Goal: Task Accomplishment & Management: Manage account settings

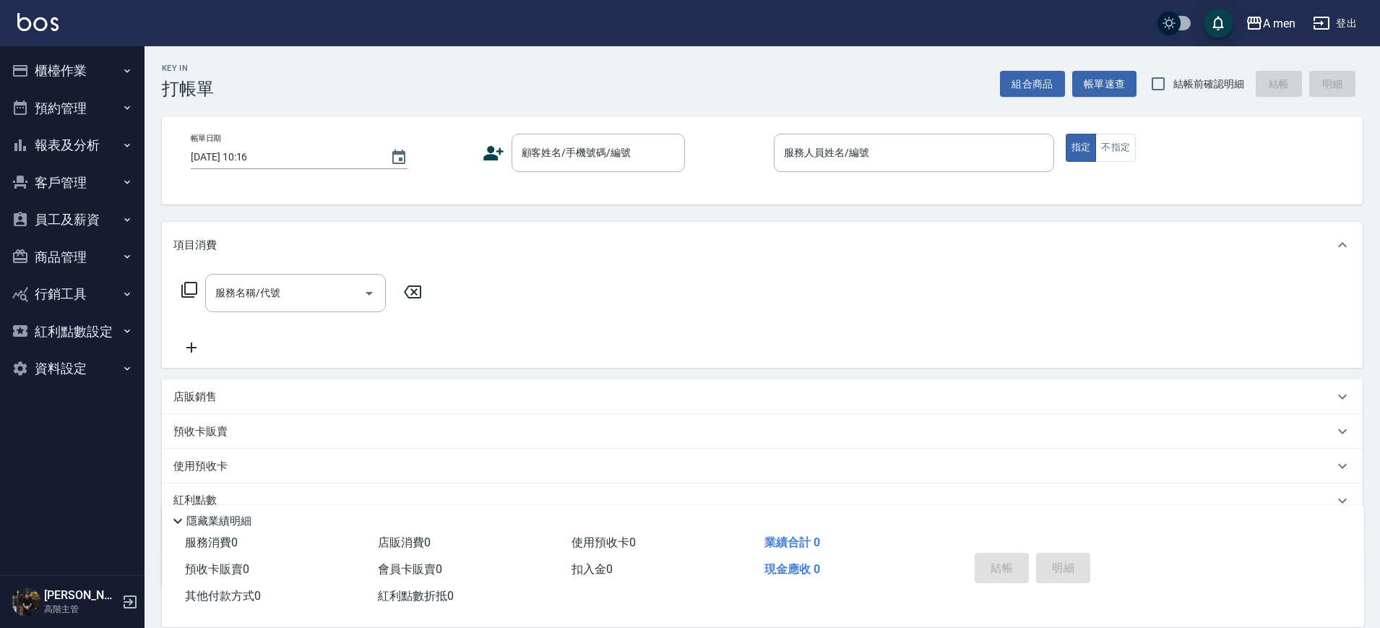
drag, startPoint x: 134, startPoint y: 48, endPoint x: 114, endPoint y: 81, distance: 38.5
click at [114, 81] on ul "櫃檯作業 打帳單 帳單列表 營業儀表板 現金收支登錄 高階收支登錄 材料自購登錄 每日結帳 排班表 現場電腦打卡 掃碼打卡 預約管理 預約管理 單日預約紀錄 …" at bounding box center [72, 219] width 133 height 347
click at [100, 107] on button "預約管理" at bounding box center [72, 109] width 133 height 38
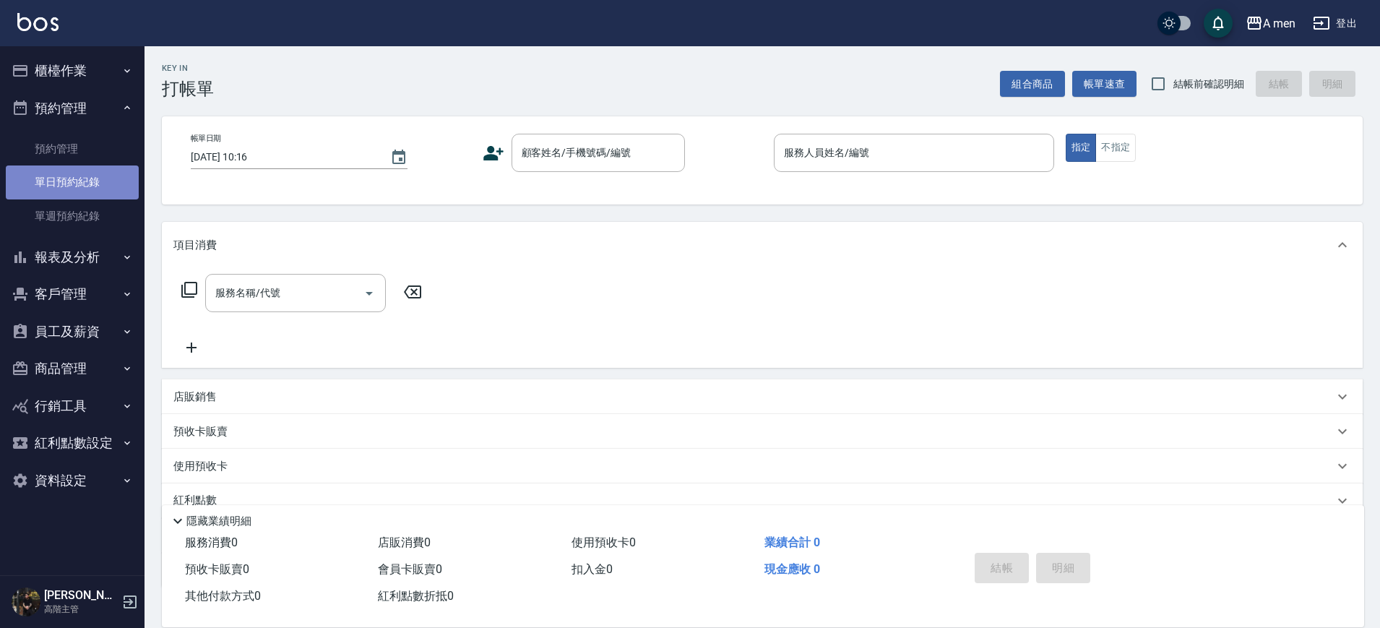
click at [115, 179] on link "單日預約紀錄" at bounding box center [72, 181] width 133 height 33
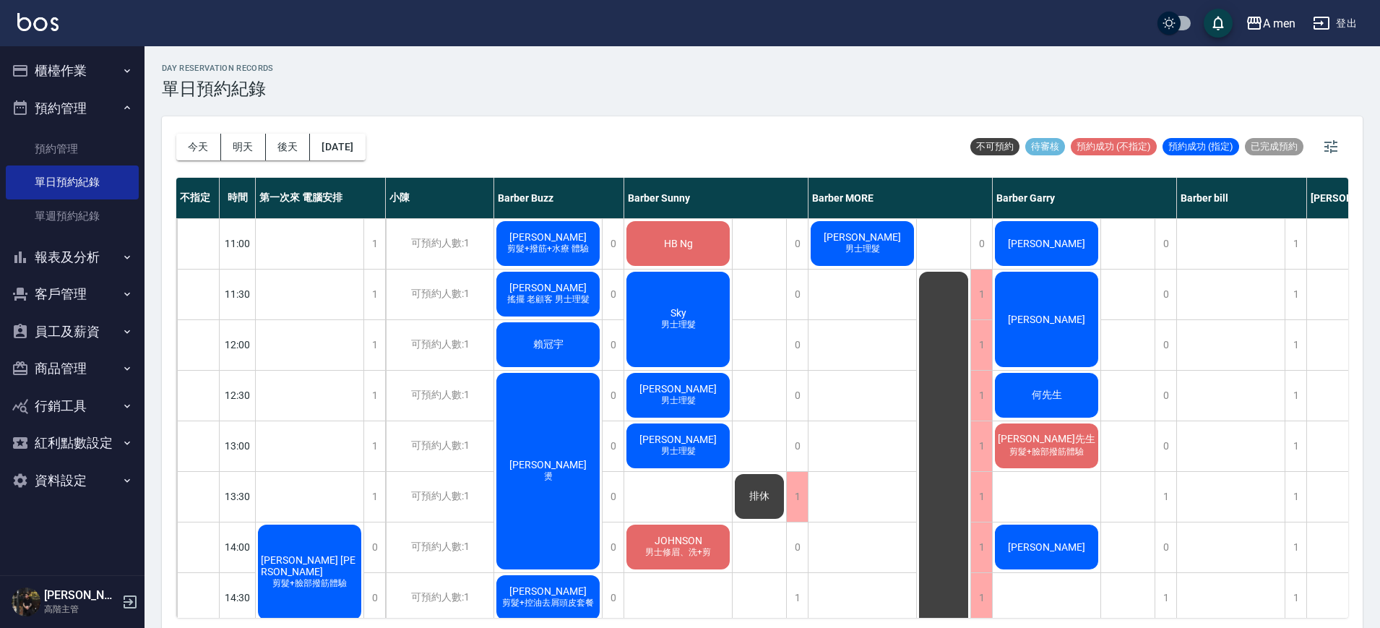
drag, startPoint x: 115, startPoint y: 179, endPoint x: 508, endPoint y: 151, distance: 394.0
click at [508, 151] on div "[DATE] [DATE] [DATE] [DATE] 不可預約 待審核 預約成功 (不指定) 預約成功 (指定) 已完成預約" at bounding box center [762, 146] width 1172 height 61
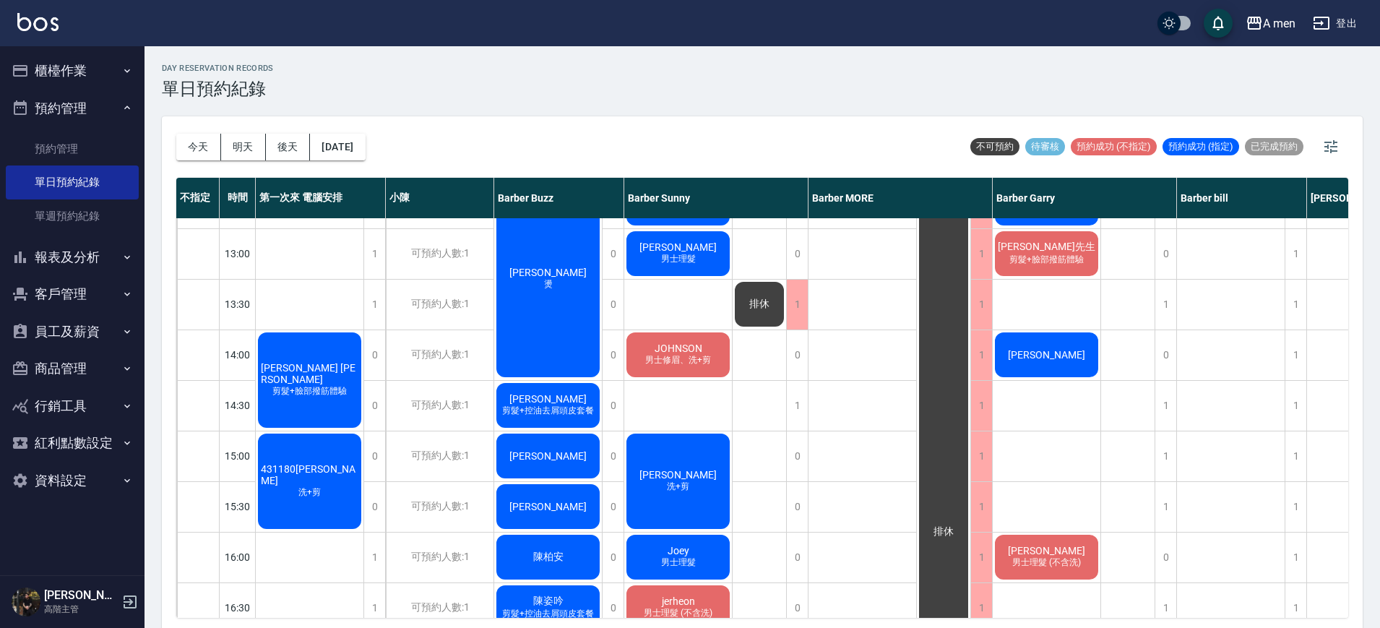
scroll to position [214, 0]
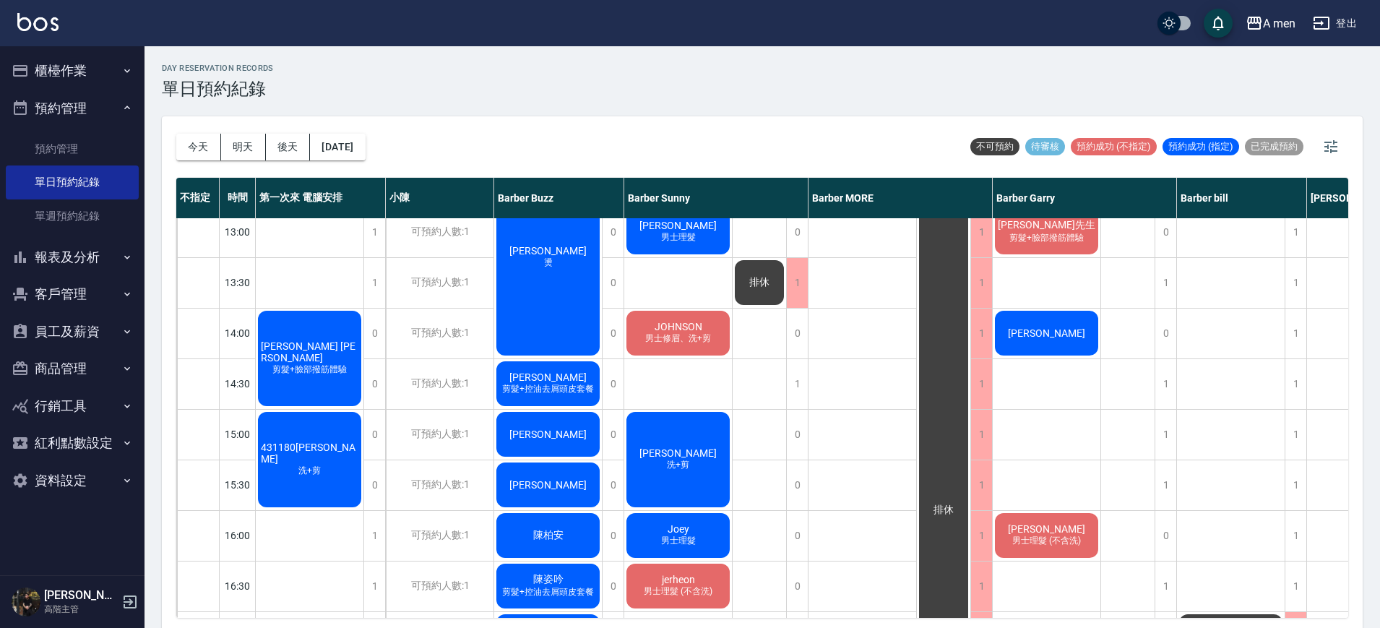
click at [346, 380] on div "[PERSON_NAME] [PERSON_NAME] 剪髮+臉部撥筋體驗" at bounding box center [310, 358] width 108 height 100
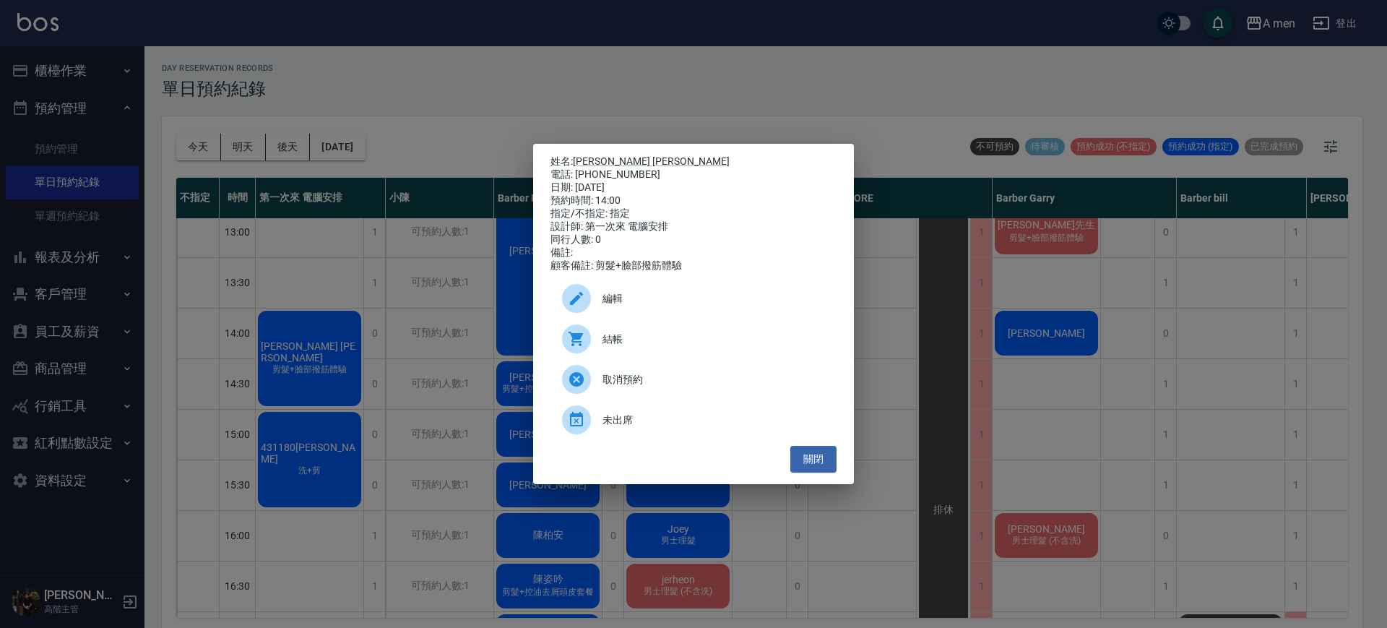
click at [622, 299] on span "編輯" at bounding box center [714, 298] width 223 height 15
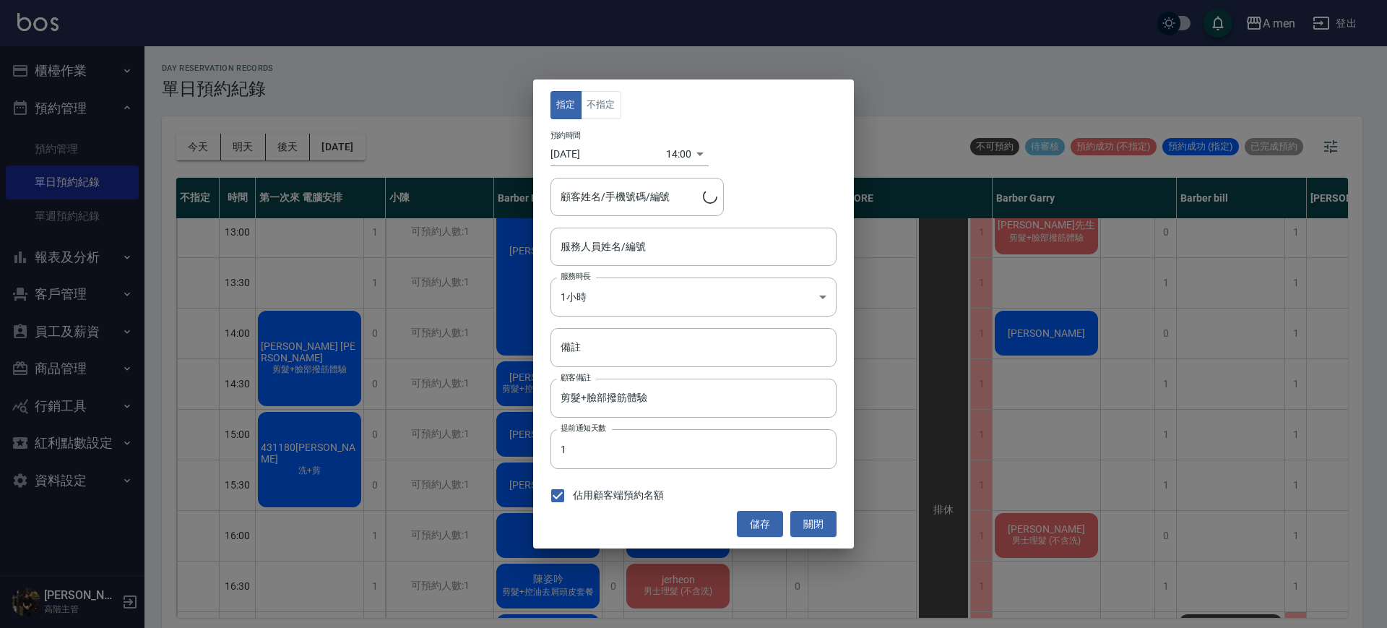
type input "第一次來 電腦安排-100"
type input "[PERSON_NAME] [PERSON_NAME]/0922965820"
click at [608, 108] on button "不指定" at bounding box center [601, 105] width 40 height 28
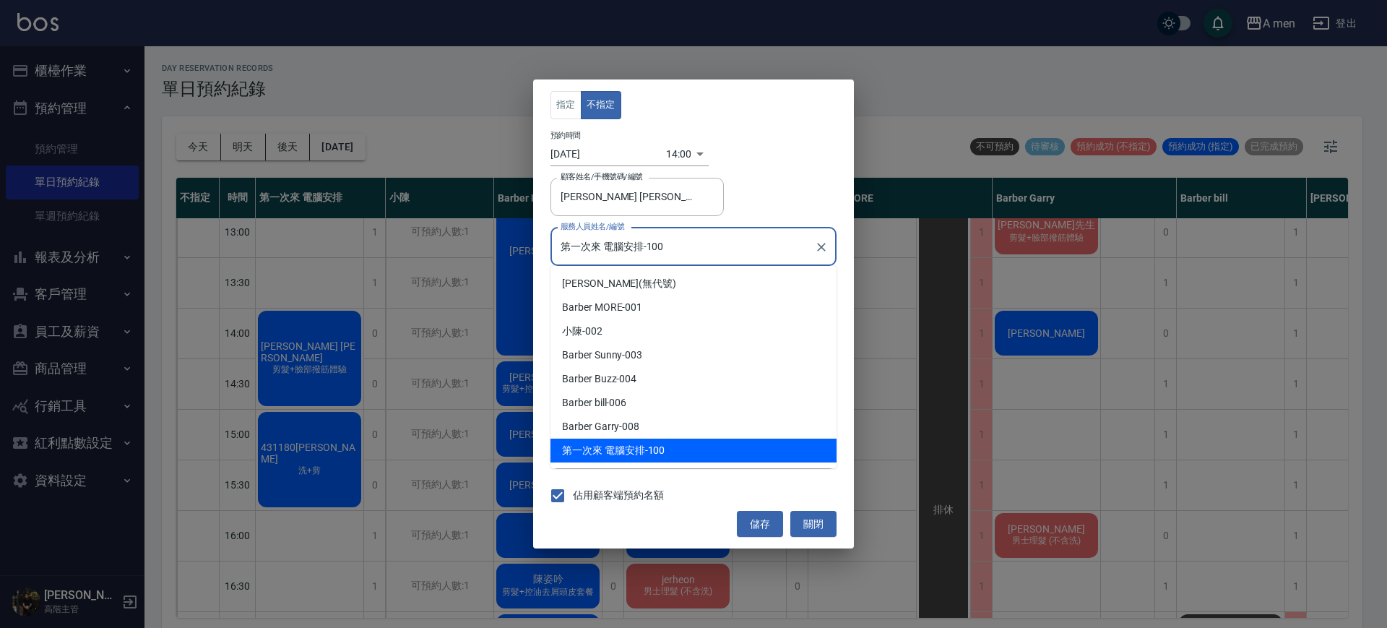
click at [631, 242] on input "第一次來 電腦安排-100" at bounding box center [682, 246] width 251 height 25
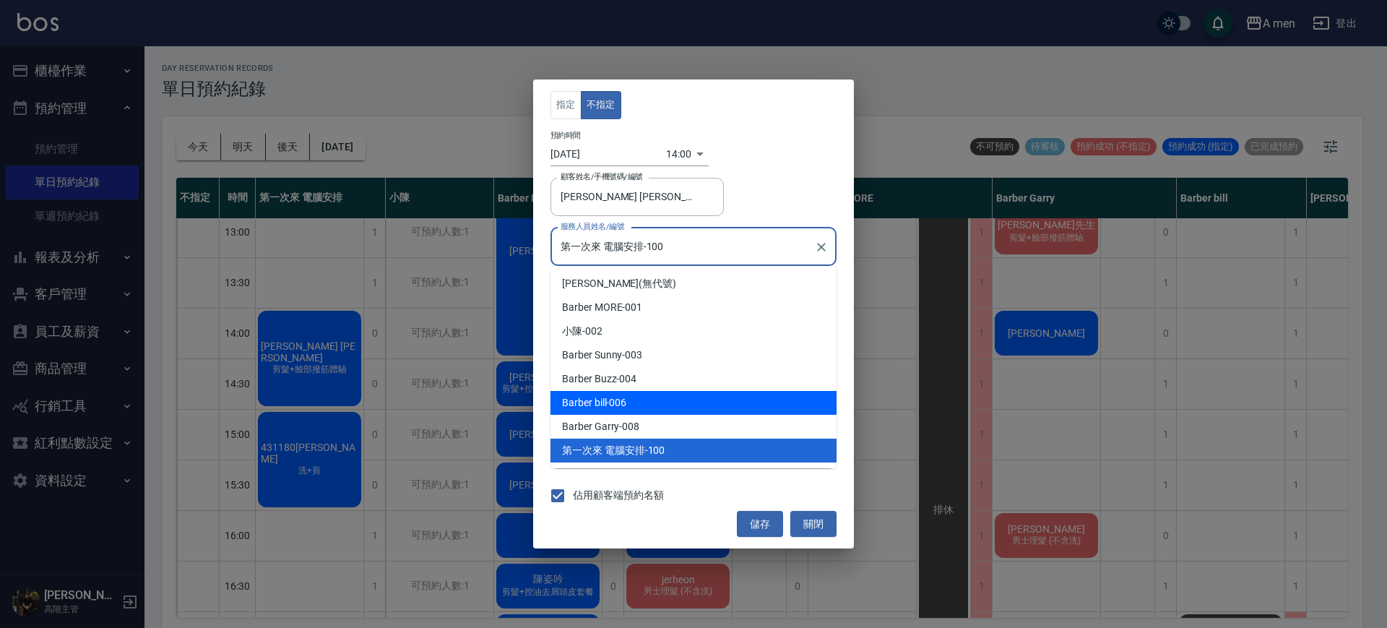
click at [621, 406] on div "Barber bill -006" at bounding box center [693, 403] width 286 height 24
type input "Barber bill-006"
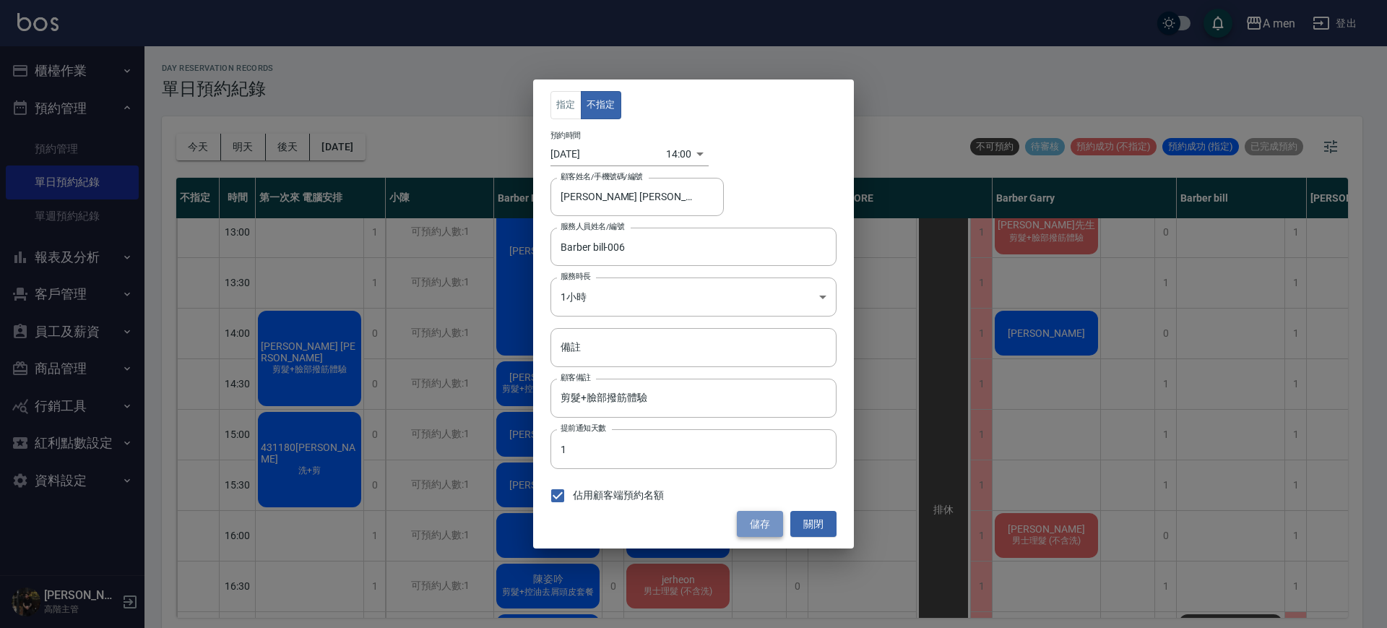
click at [757, 525] on button "儲存" at bounding box center [760, 524] width 46 height 27
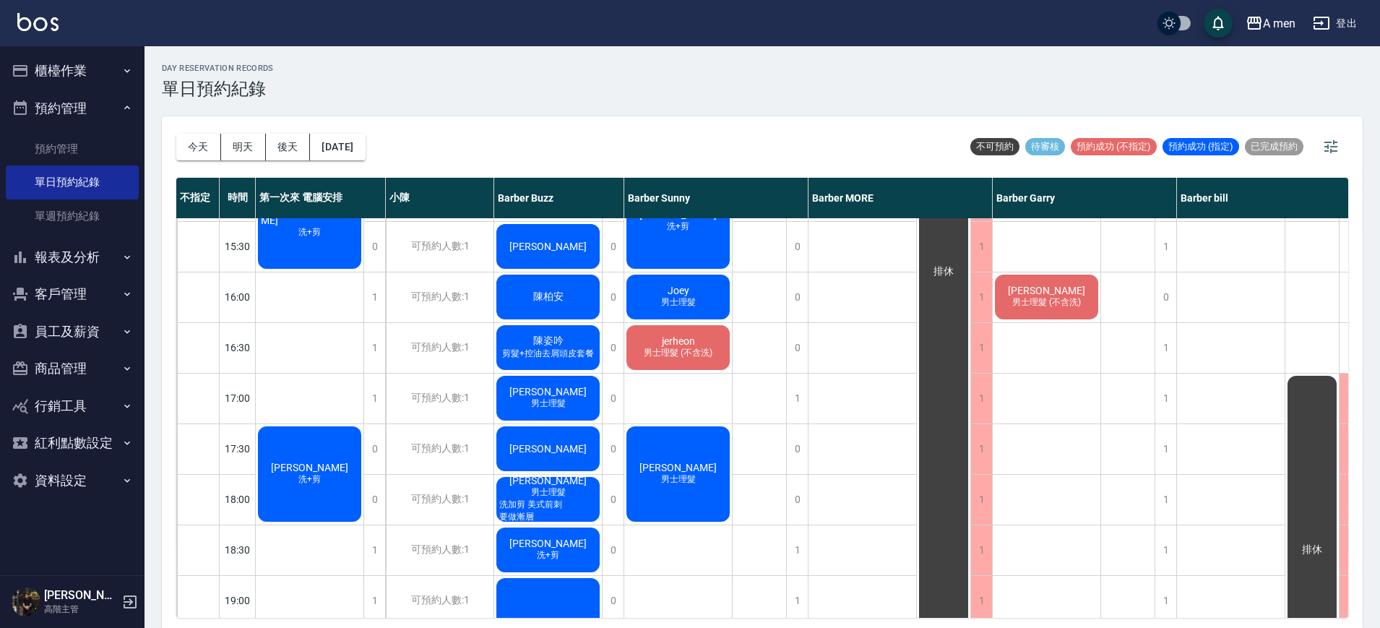
scroll to position [454, 0]
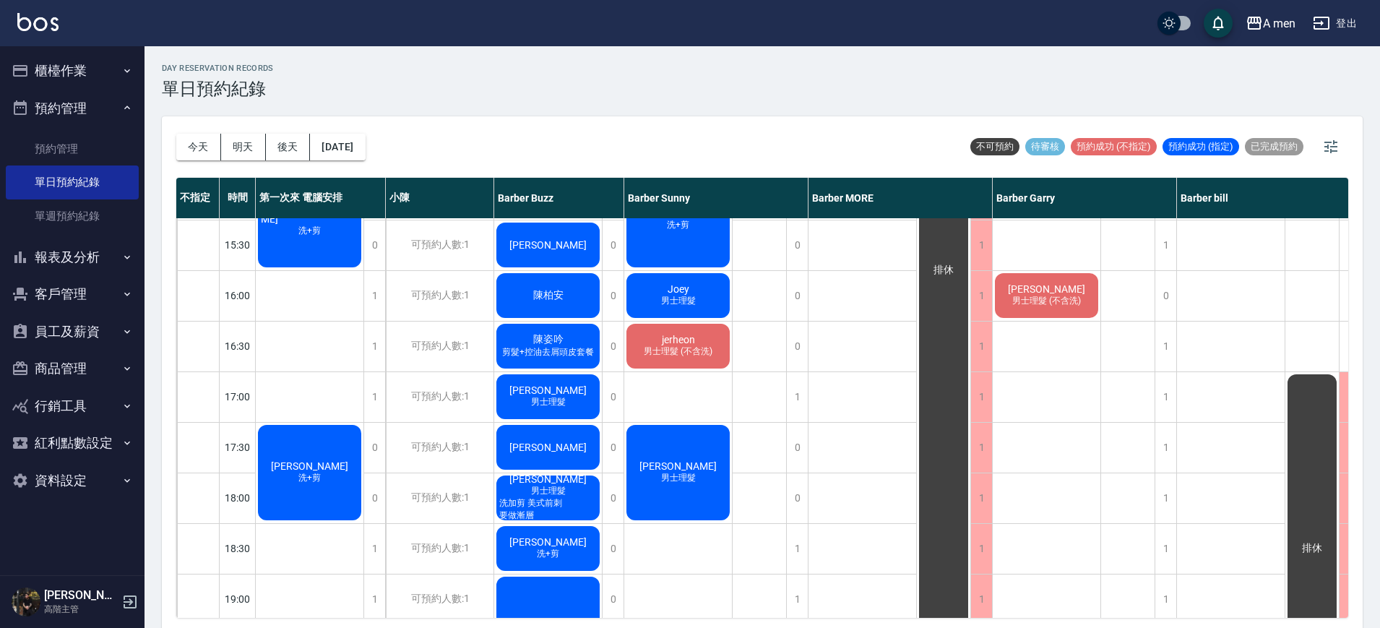
click at [312, 486] on div "[PERSON_NAME] 洗+剪" at bounding box center [310, 473] width 108 height 100
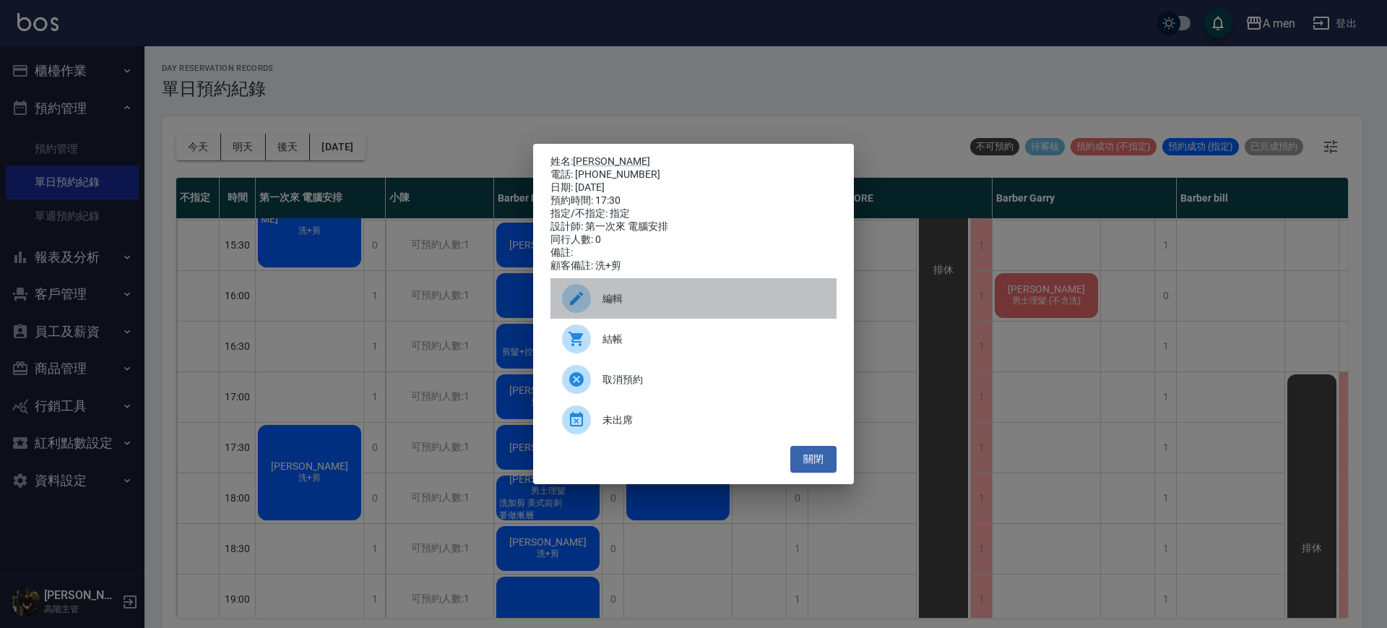
click at [615, 306] on span "編輯" at bounding box center [714, 298] width 223 height 15
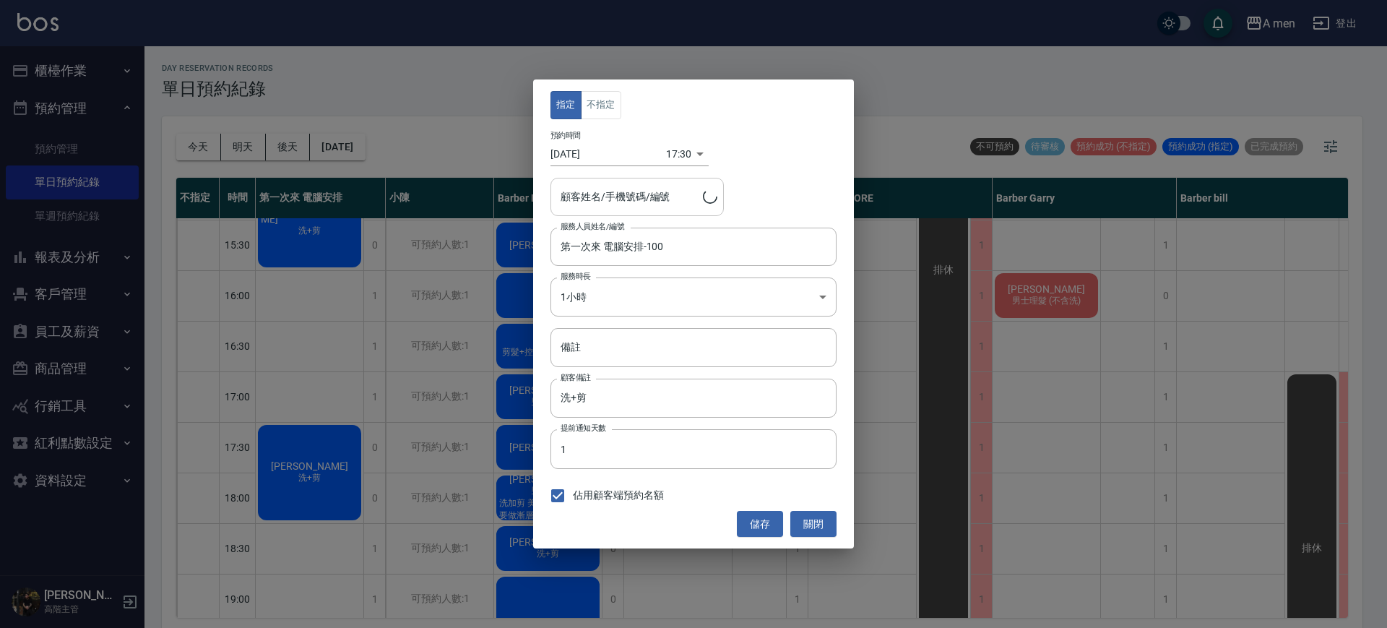
type input "[PERSON_NAME]/0953278471"
click at [613, 96] on button "不指定" at bounding box center [601, 105] width 40 height 28
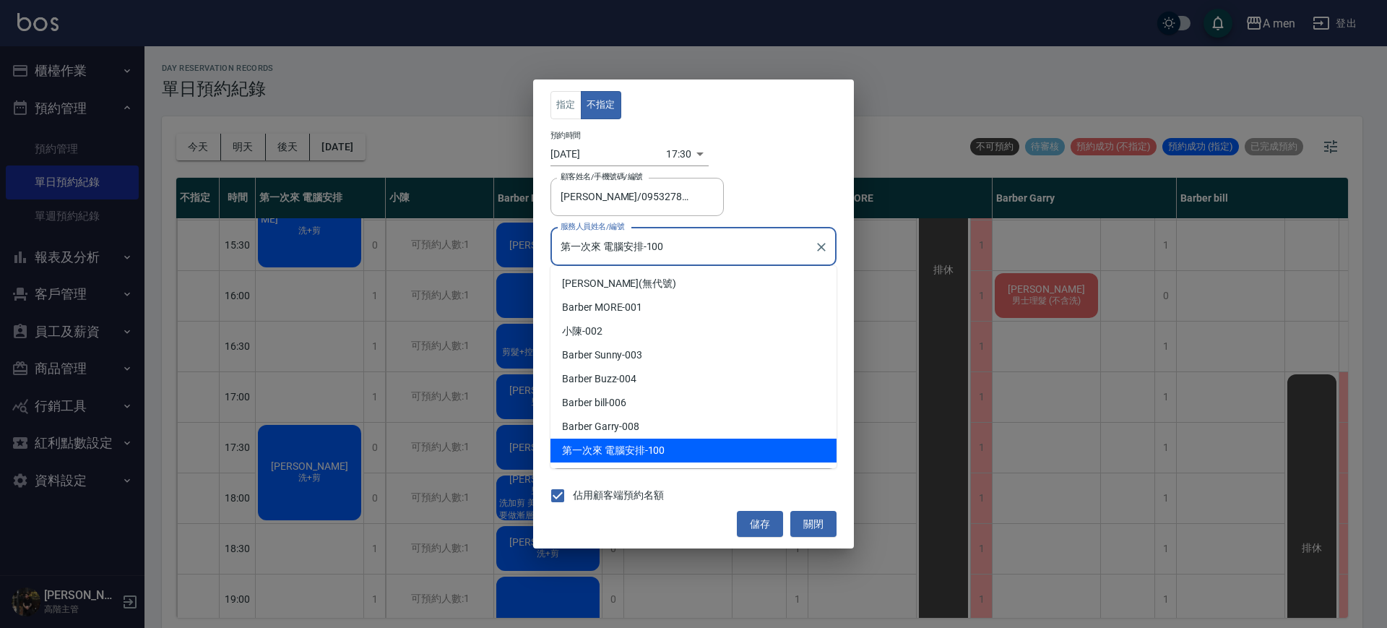
click at [602, 255] on input "第一次來 電腦安排-100" at bounding box center [682, 246] width 251 height 25
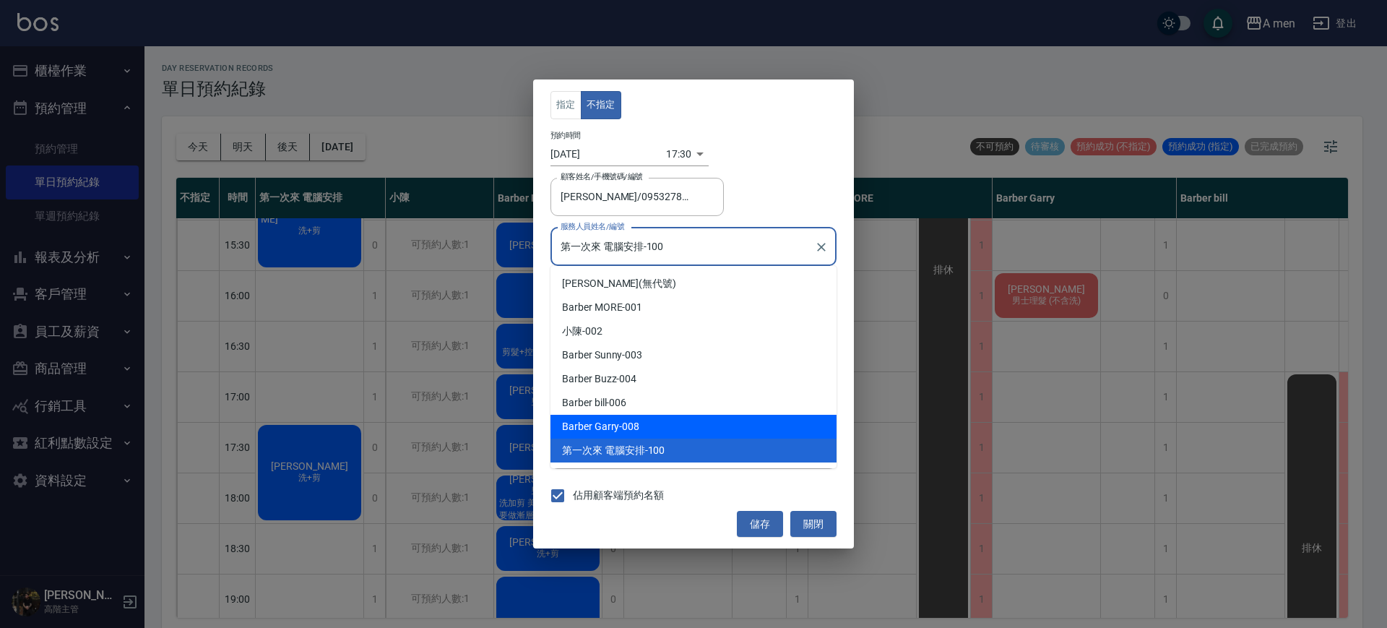
click at [608, 422] on span "Barber Garry" at bounding box center [590, 426] width 57 height 15
type input "Barber Garry-008"
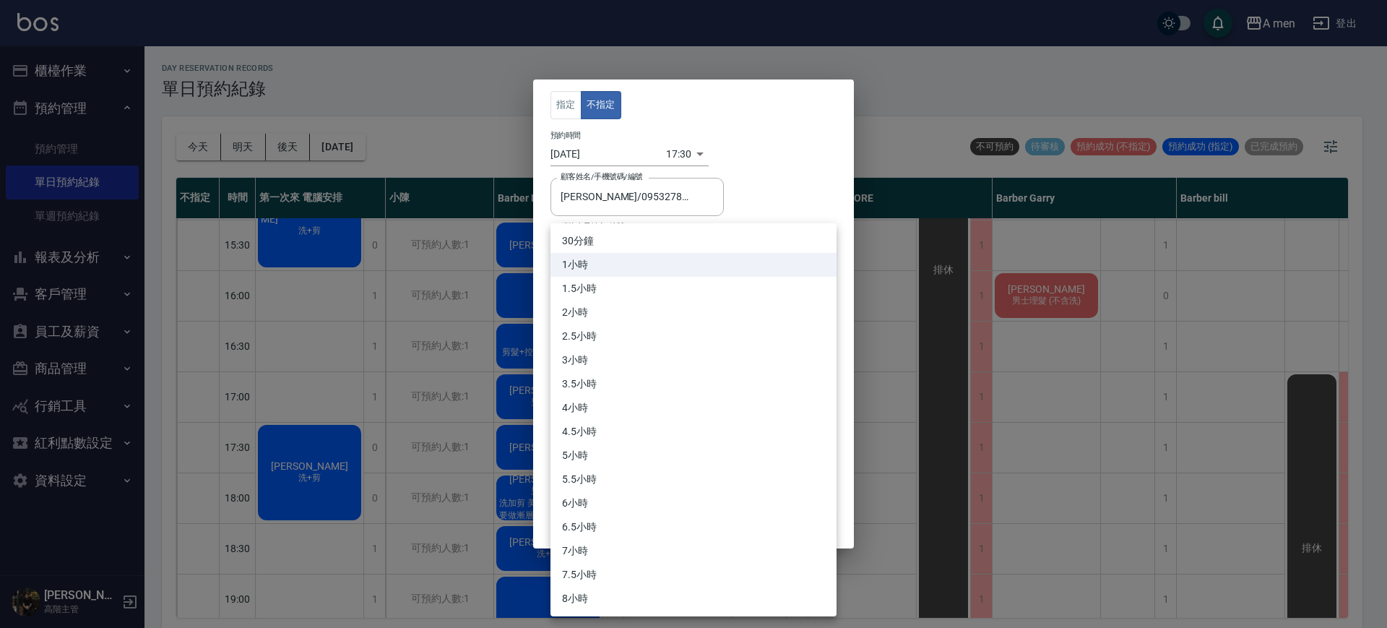
click at [617, 301] on body "A men 登出 櫃檯作業 打帳單 帳單列表 營業儀表板 現金收支登錄 高階收支登錄 材料自購登錄 每日結帳 排班表 現場電腦打卡 掃碼打卡 預約管理 預約管…" at bounding box center [693, 316] width 1387 height 632
click at [591, 237] on li "30分鐘" at bounding box center [693, 241] width 286 height 24
type input "1"
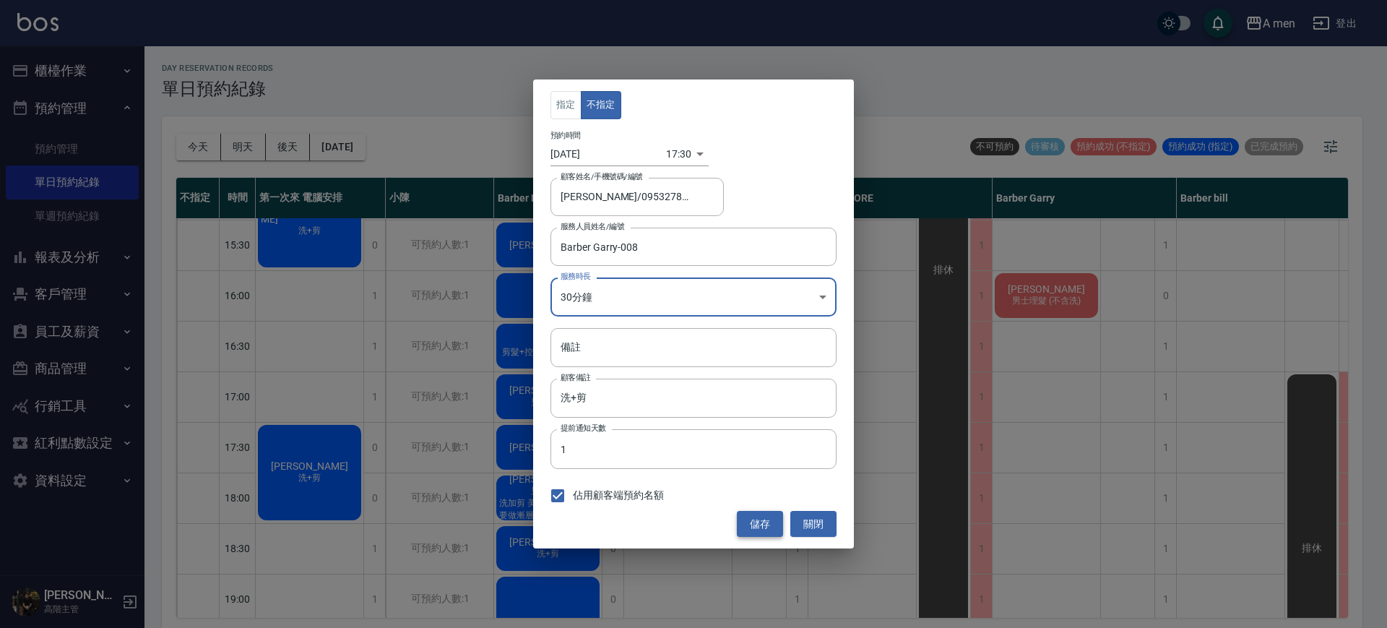
click at [747, 525] on button "儲存" at bounding box center [760, 524] width 46 height 27
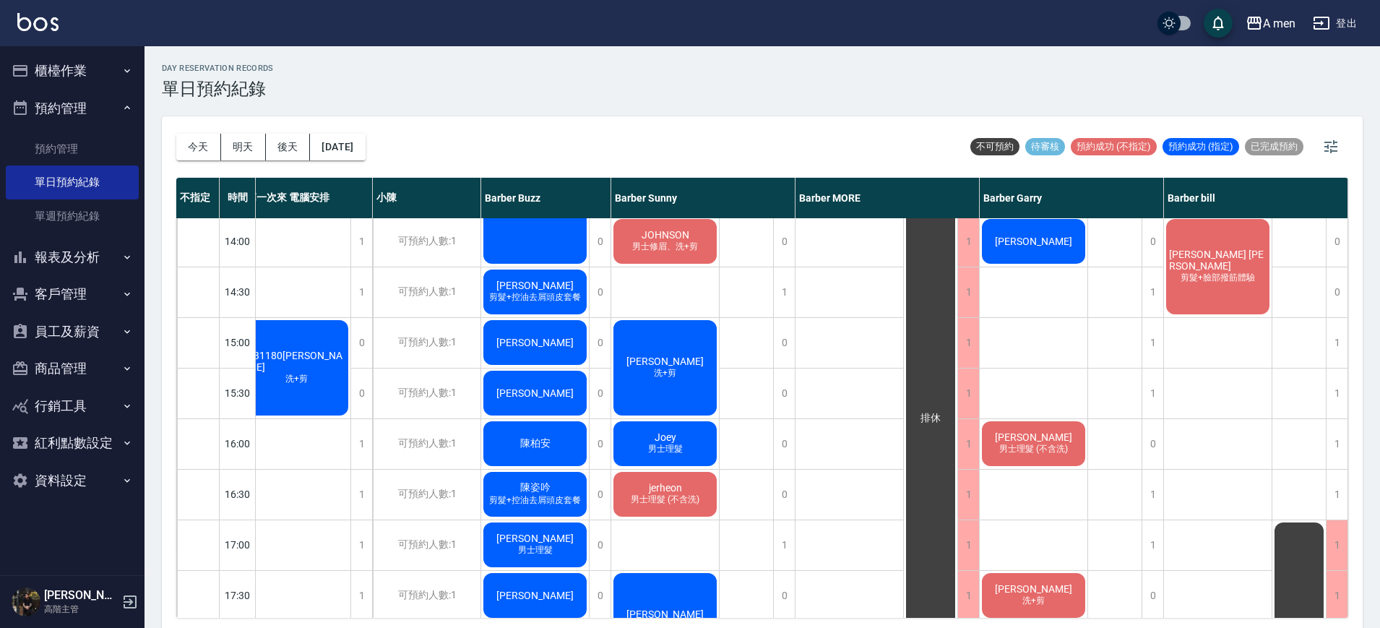
scroll to position [319, 13]
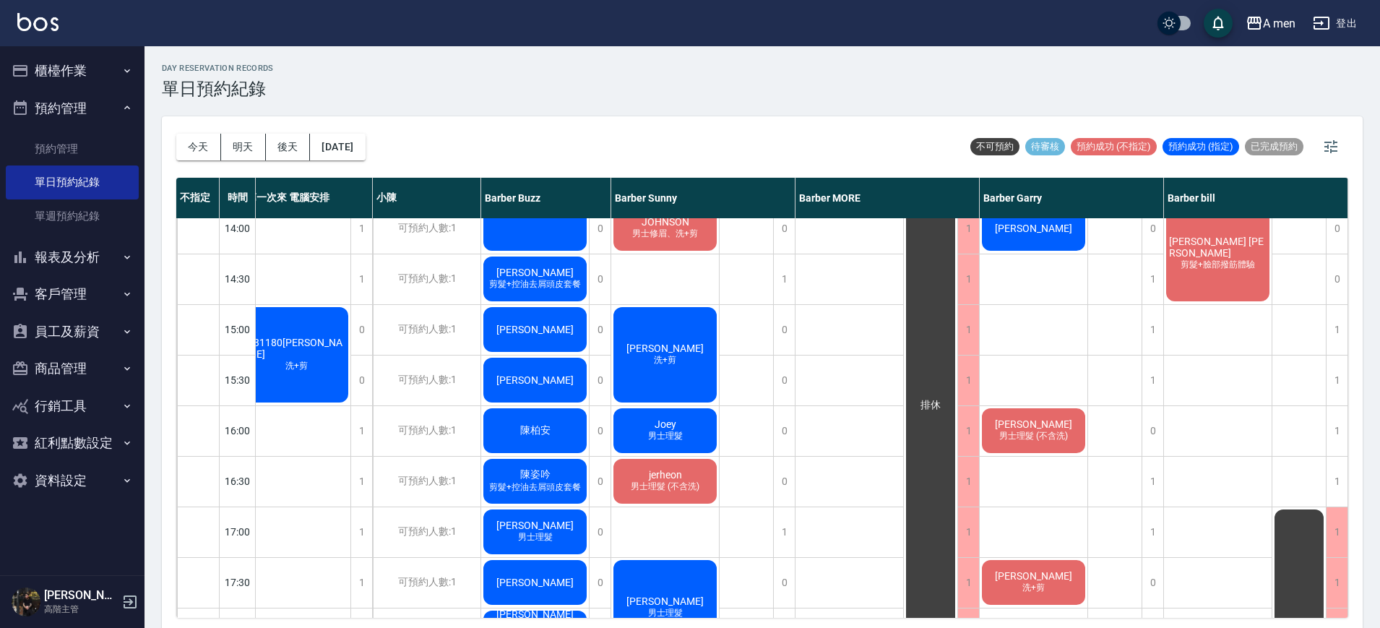
click at [332, 382] on div "431180[PERSON_NAME]+剪" at bounding box center [297, 355] width 108 height 100
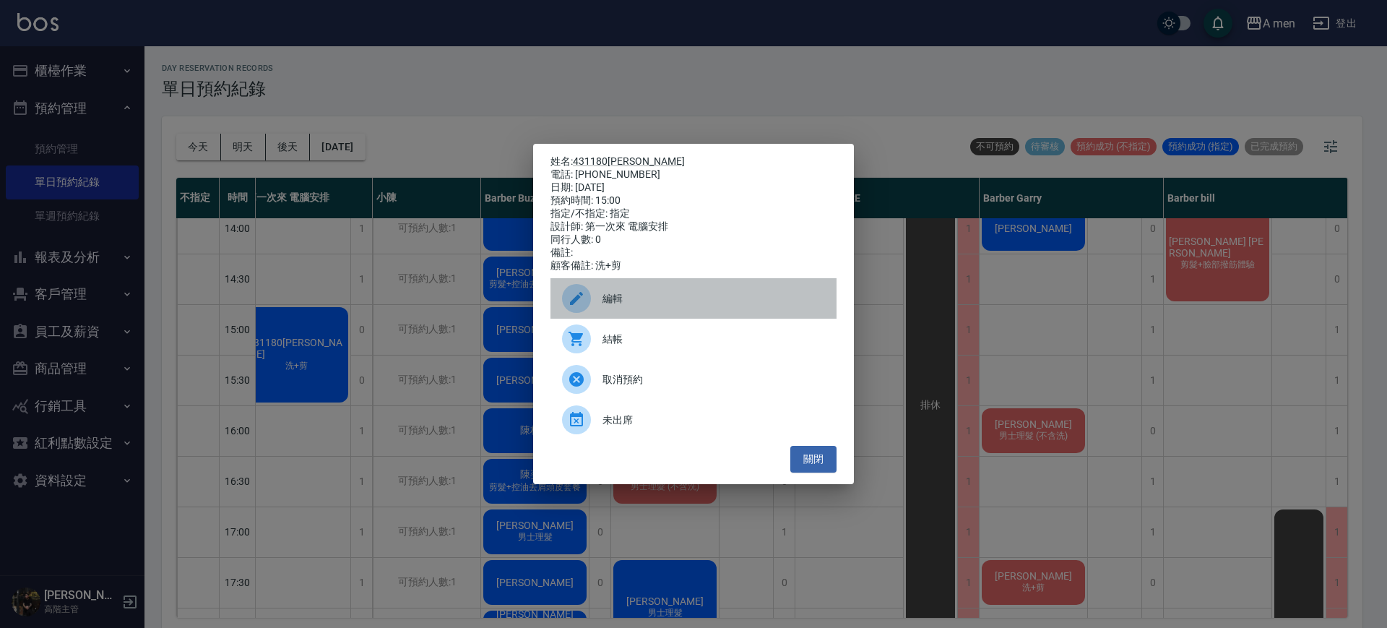
click at [595, 319] on div "編輯" at bounding box center [693, 298] width 286 height 40
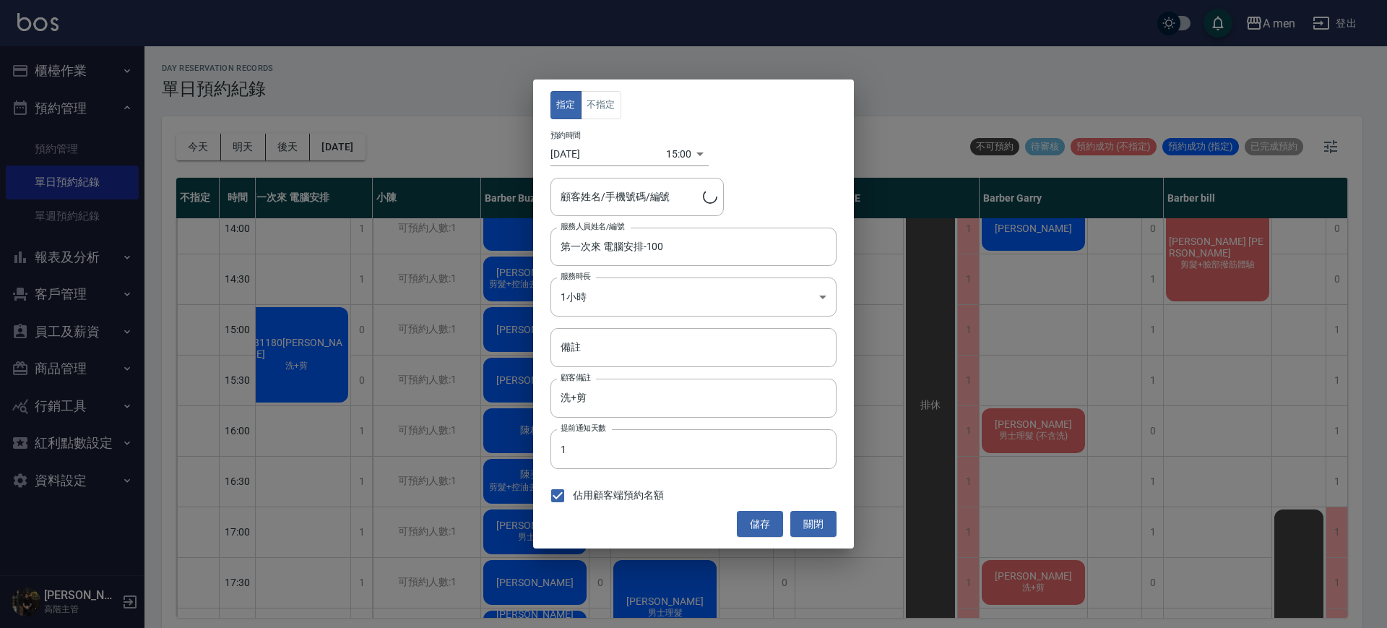
type input "431180[PERSON_NAME]/0985060407"
click at [614, 115] on button "不指定" at bounding box center [601, 105] width 40 height 28
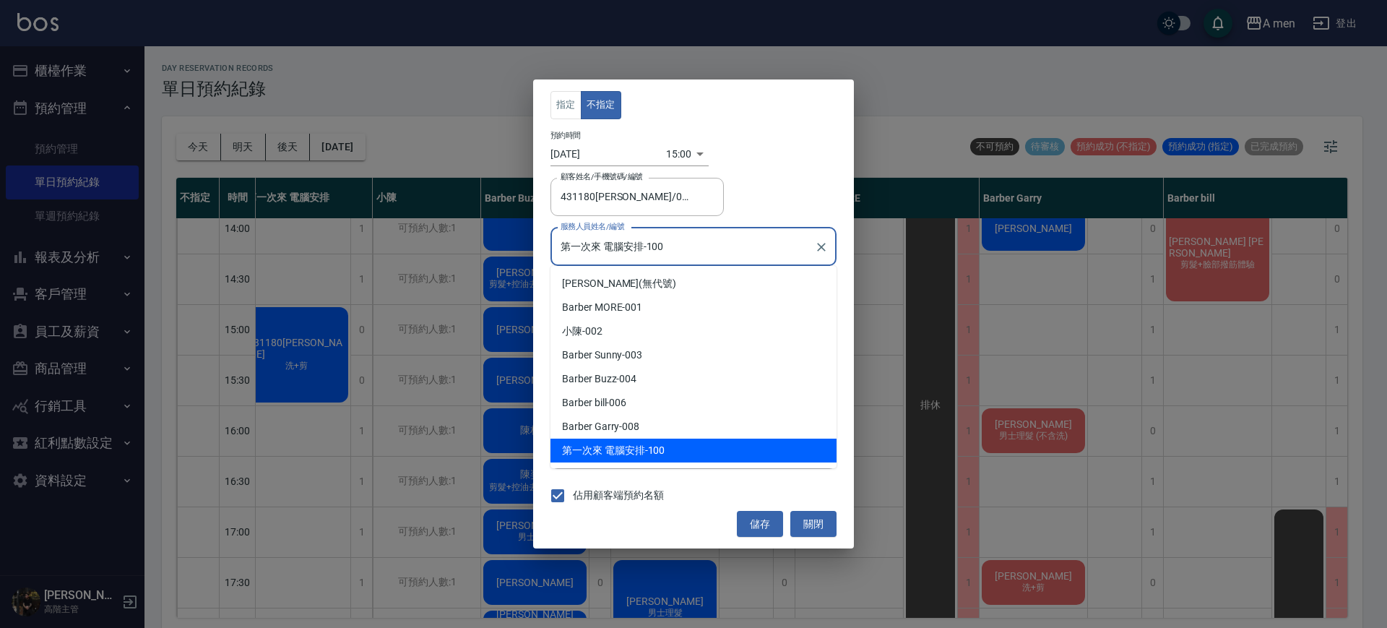
click at [634, 257] on input "第一次來 電腦安排-100" at bounding box center [682, 246] width 251 height 25
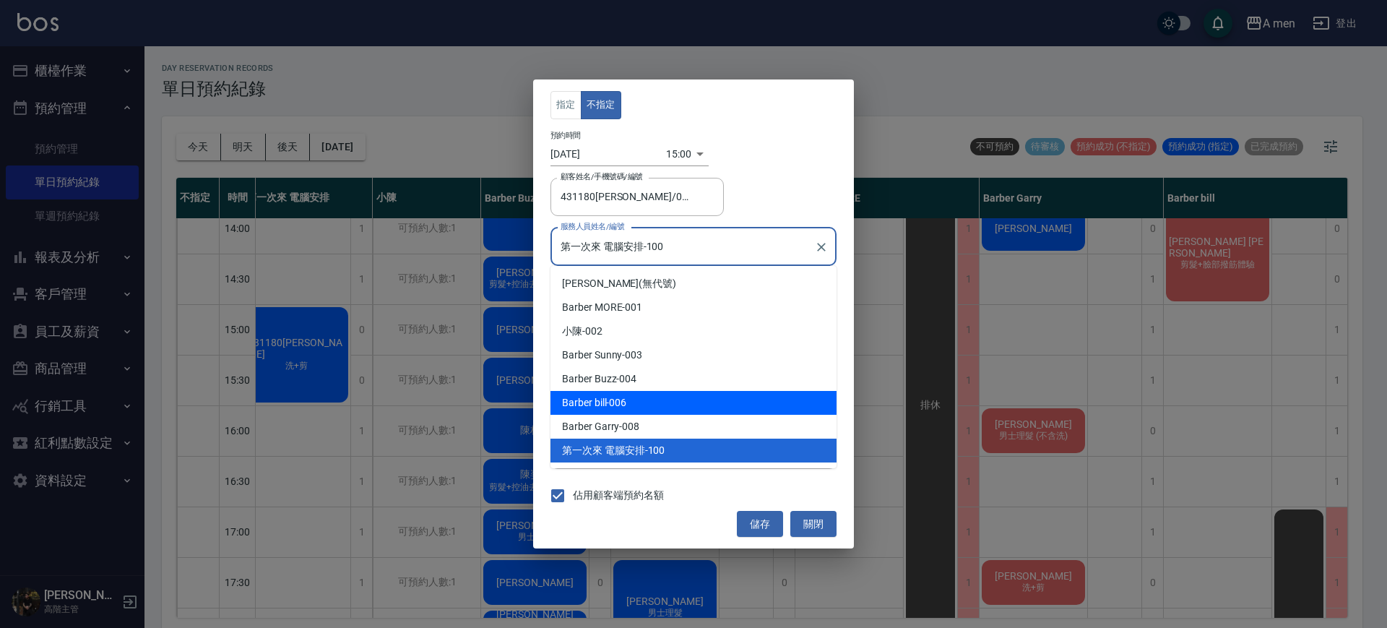
click at [631, 396] on div "Barber bill -006" at bounding box center [693, 403] width 286 height 24
type input "Barber bill-006"
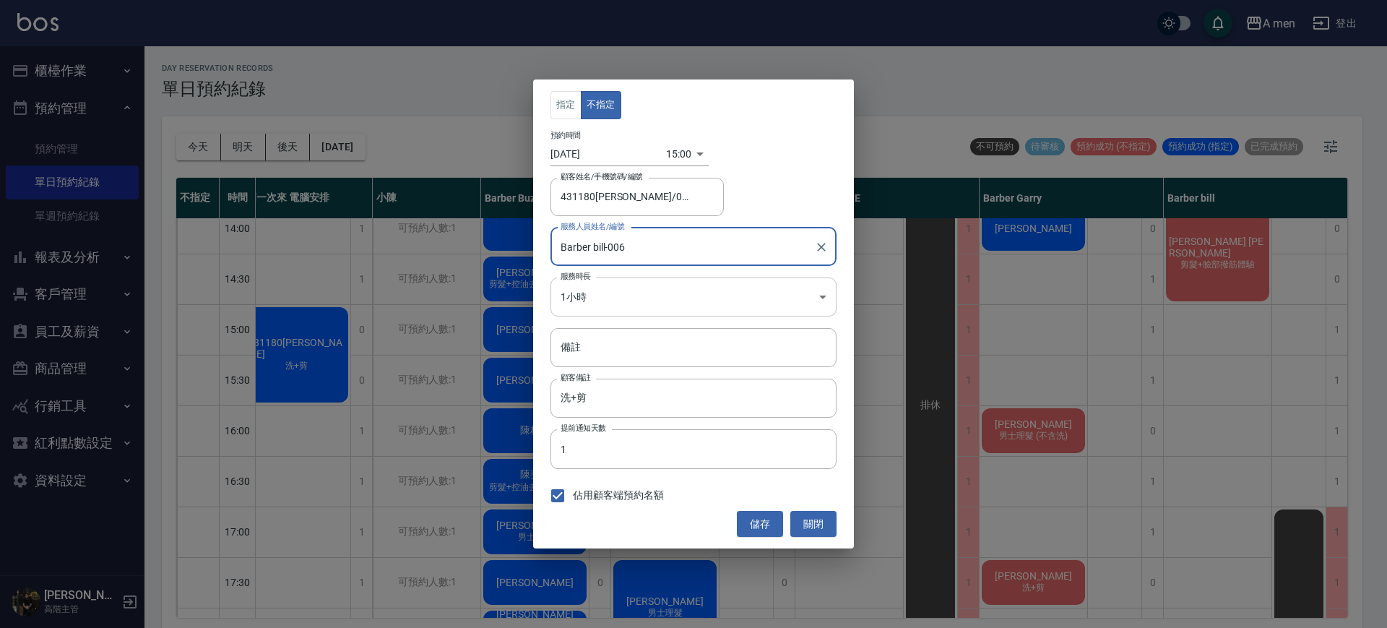
click at [636, 285] on body "A men 登出 櫃檯作業 打帳單 帳單列表 營業儀表板 現金收支登錄 高階收支登錄 材料自購登錄 每日結帳 排班表 現場電腦打卡 掃碼打卡 預約管理 預約管…" at bounding box center [693, 316] width 1387 height 632
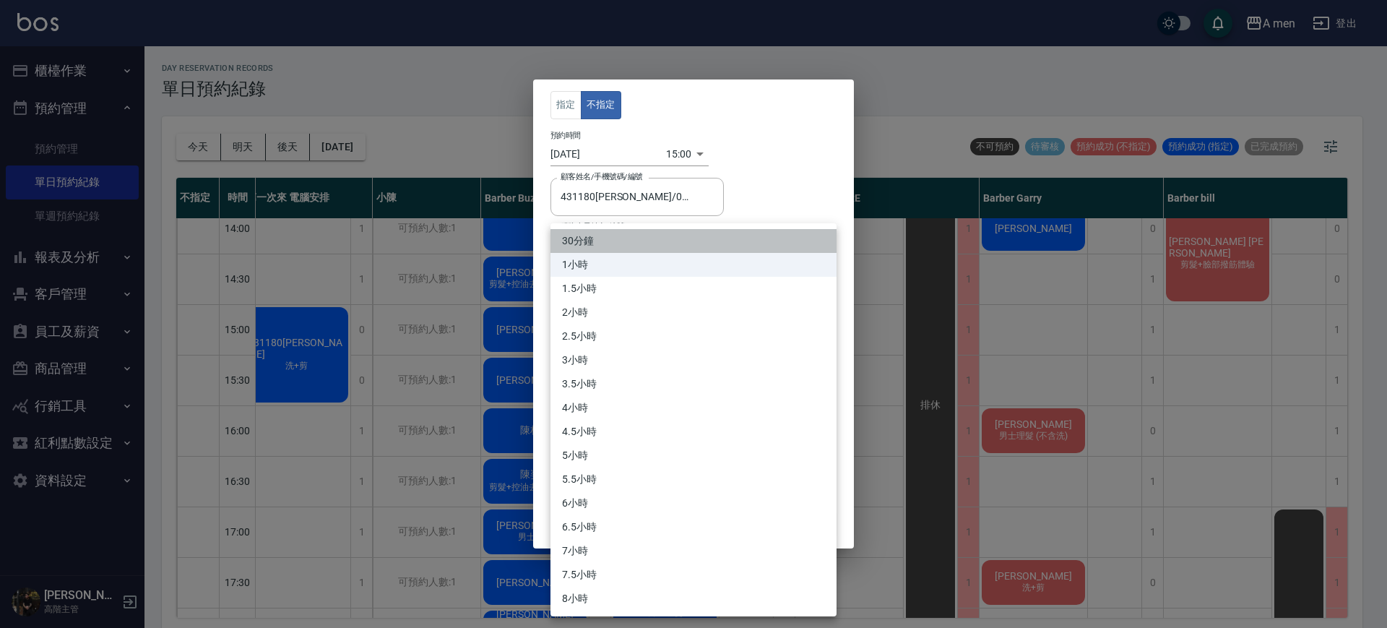
click at [608, 246] on li "30分鐘" at bounding box center [693, 241] width 286 height 24
type input "1"
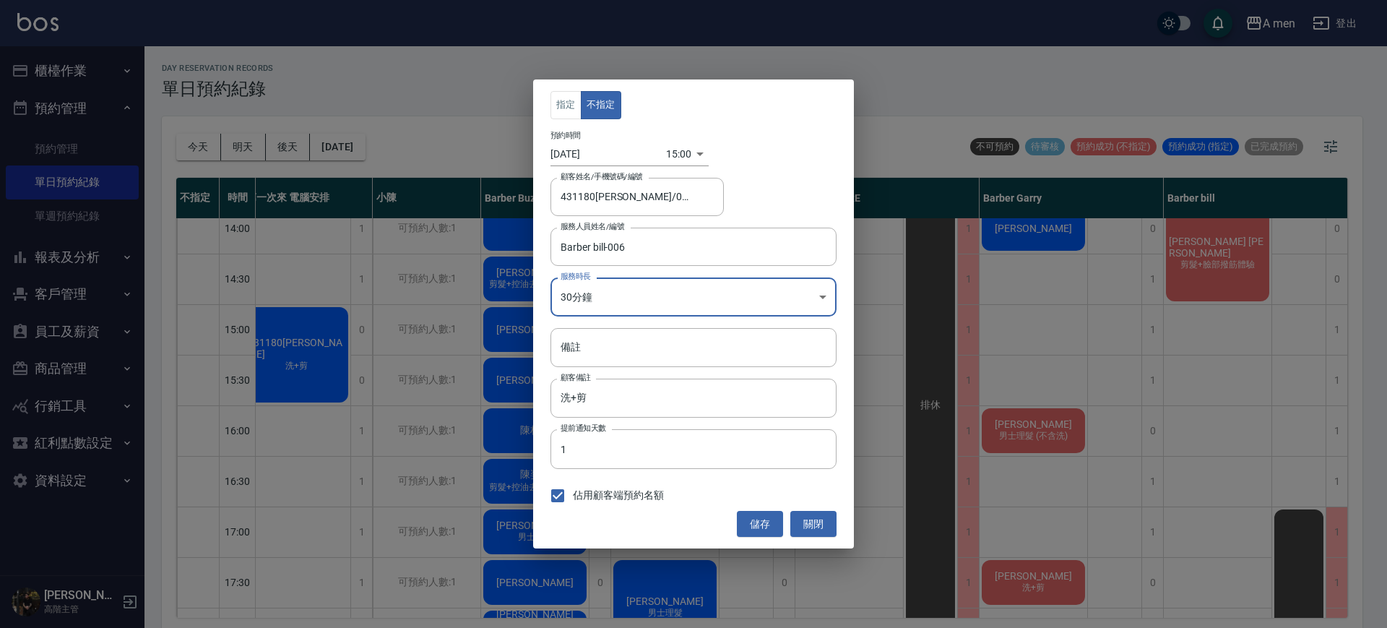
click at [769, 512] on button "儲存" at bounding box center [760, 524] width 46 height 27
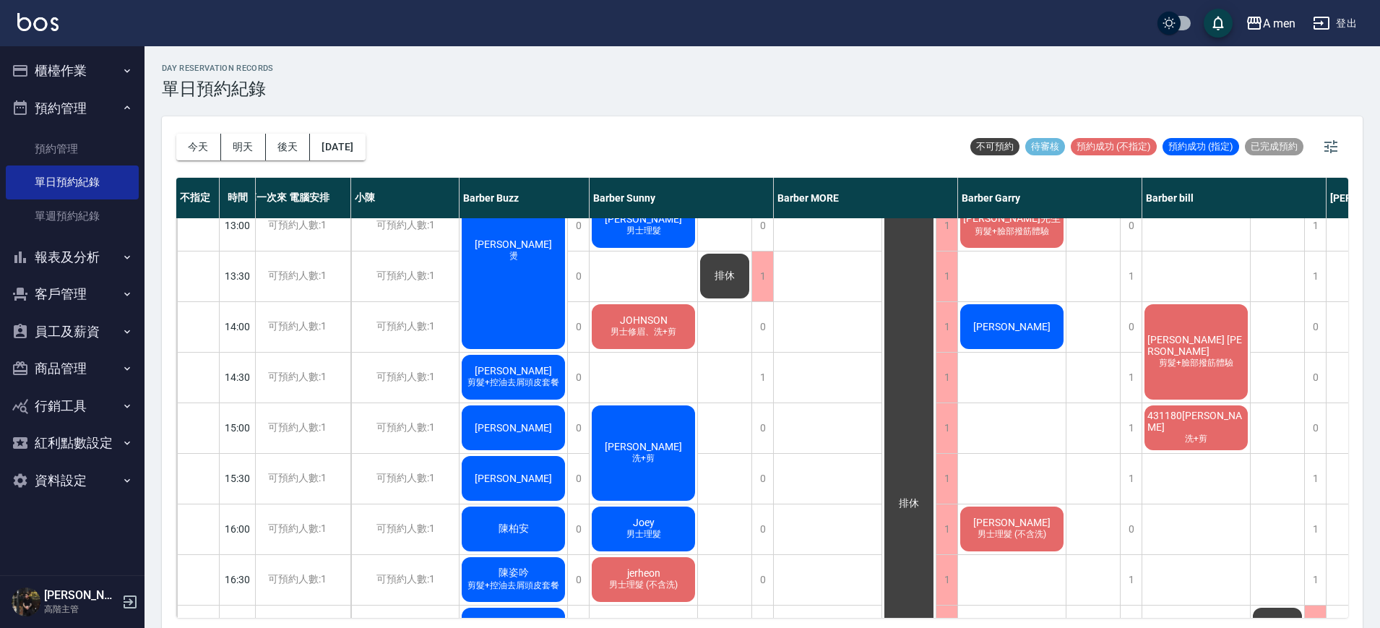
scroll to position [213, 13]
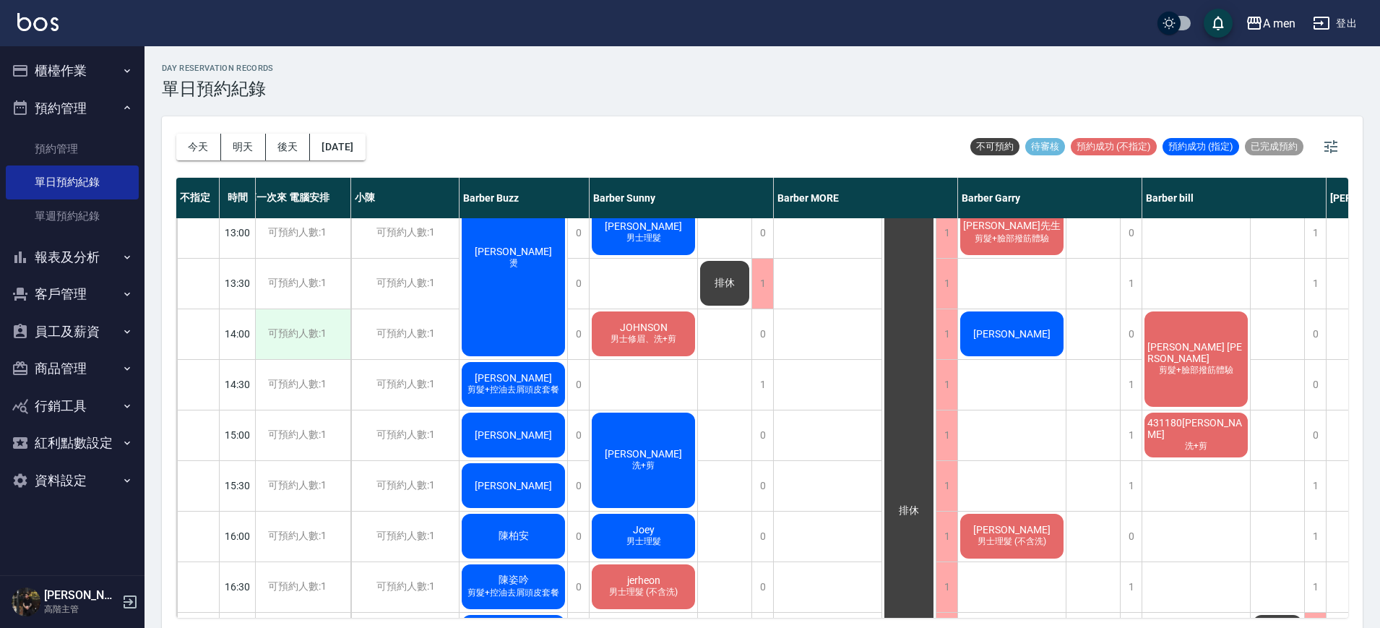
click at [322, 342] on div "可預約人數:1" at bounding box center [297, 334] width 108 height 50
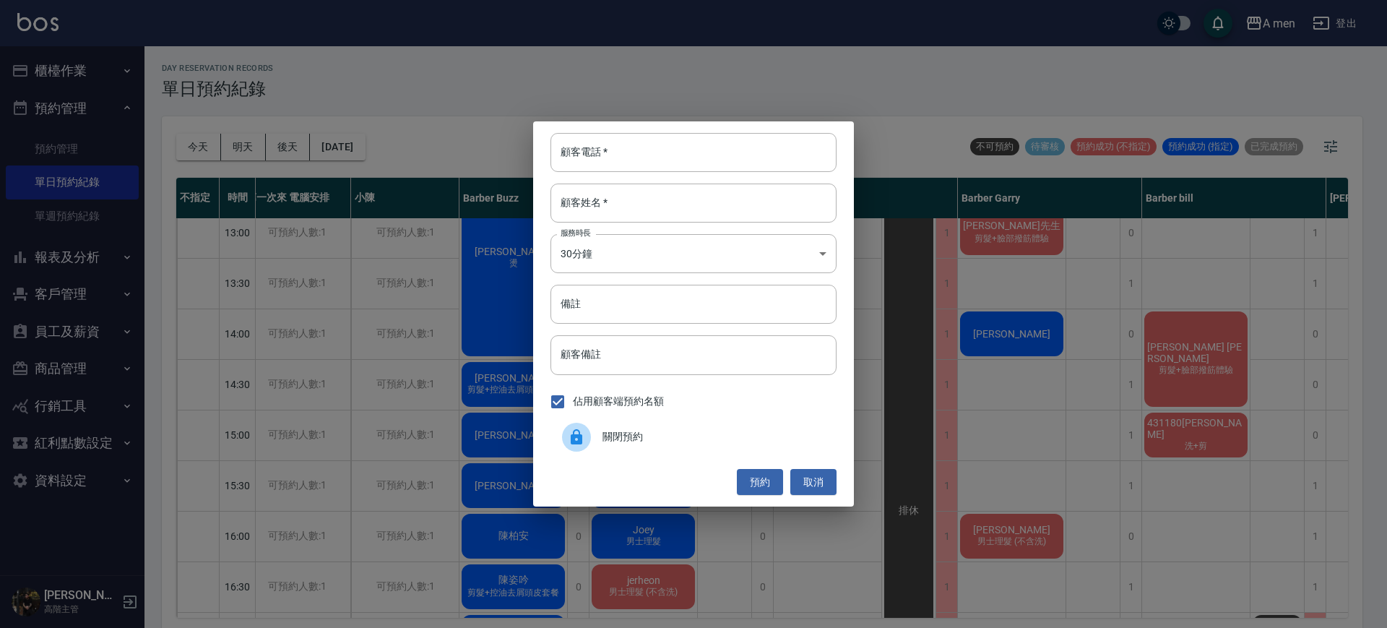
click at [660, 431] on span "關閉預約" at bounding box center [714, 436] width 223 height 15
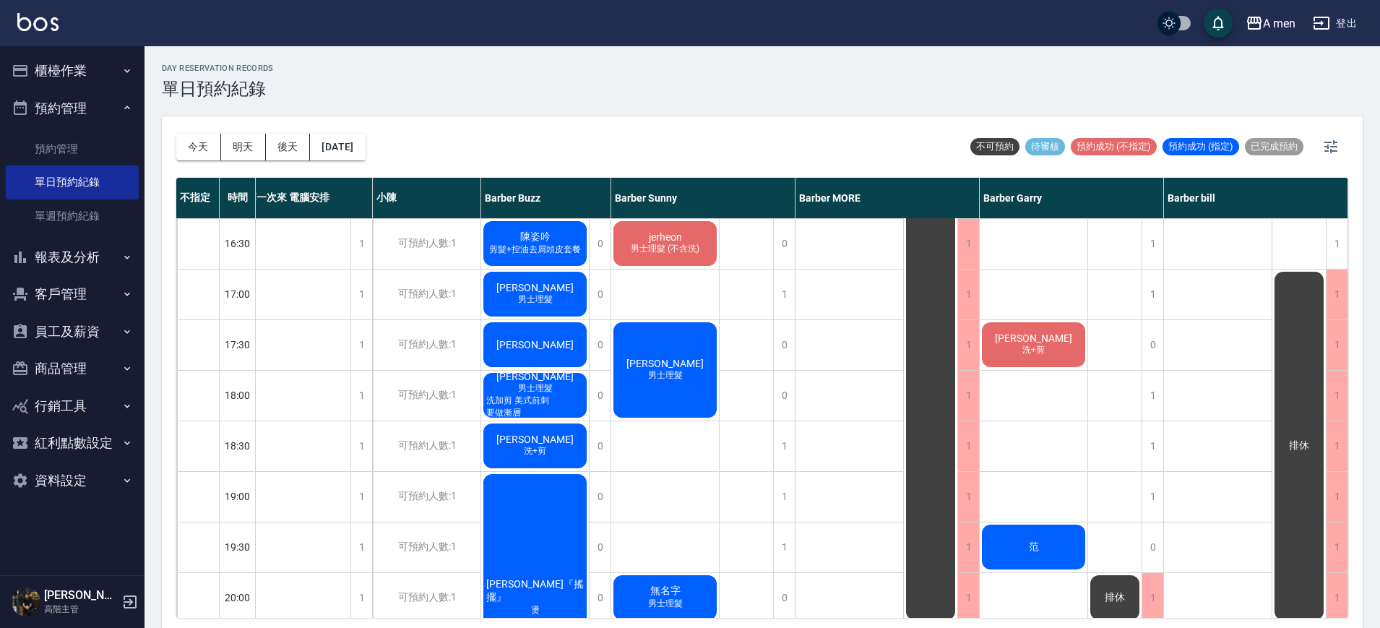
scroll to position [557, 13]
click at [316, 353] on div "排休" at bounding box center [297, 293] width 108 height 1264
click at [365, 358] on div "1" at bounding box center [361, 344] width 22 height 50
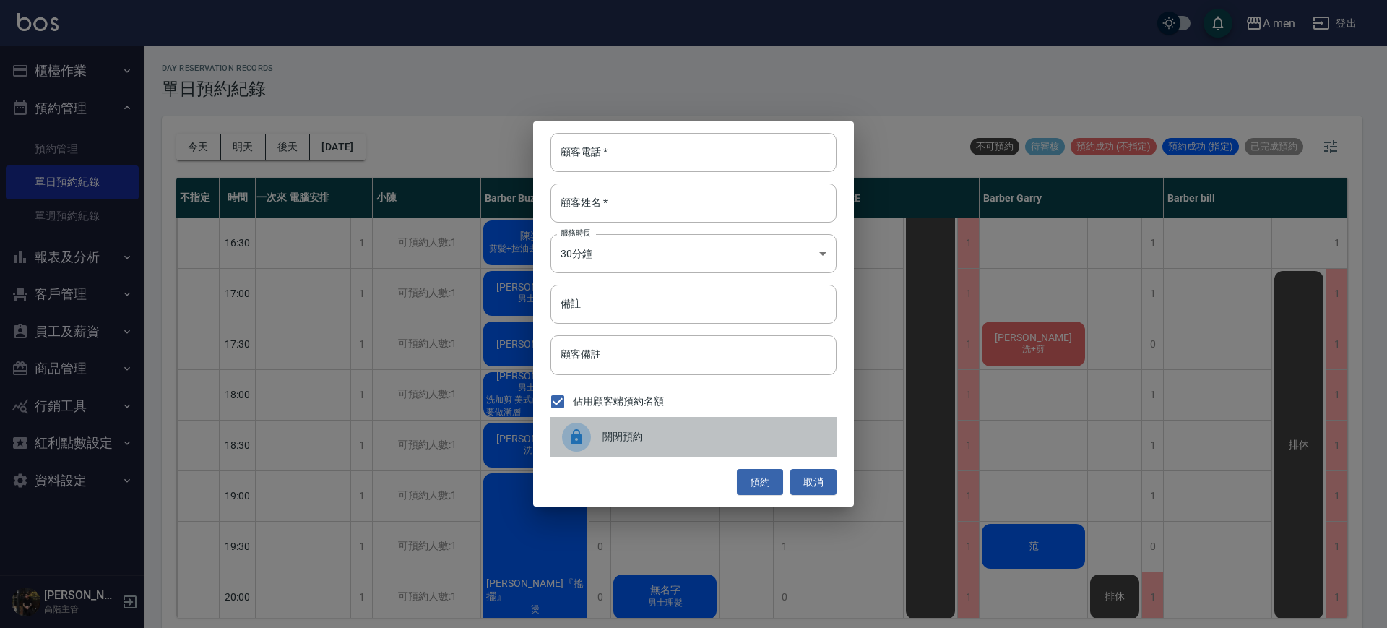
click at [611, 432] on span "關閉預約" at bounding box center [714, 436] width 223 height 15
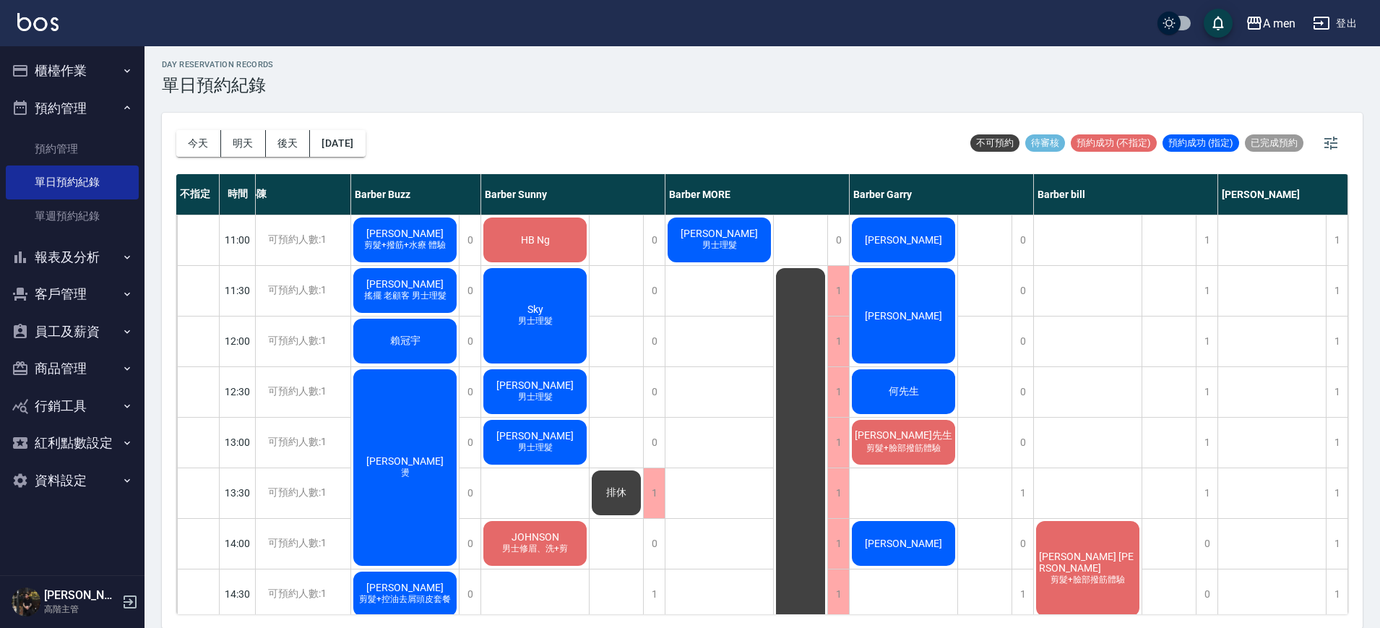
scroll to position [0, 0]
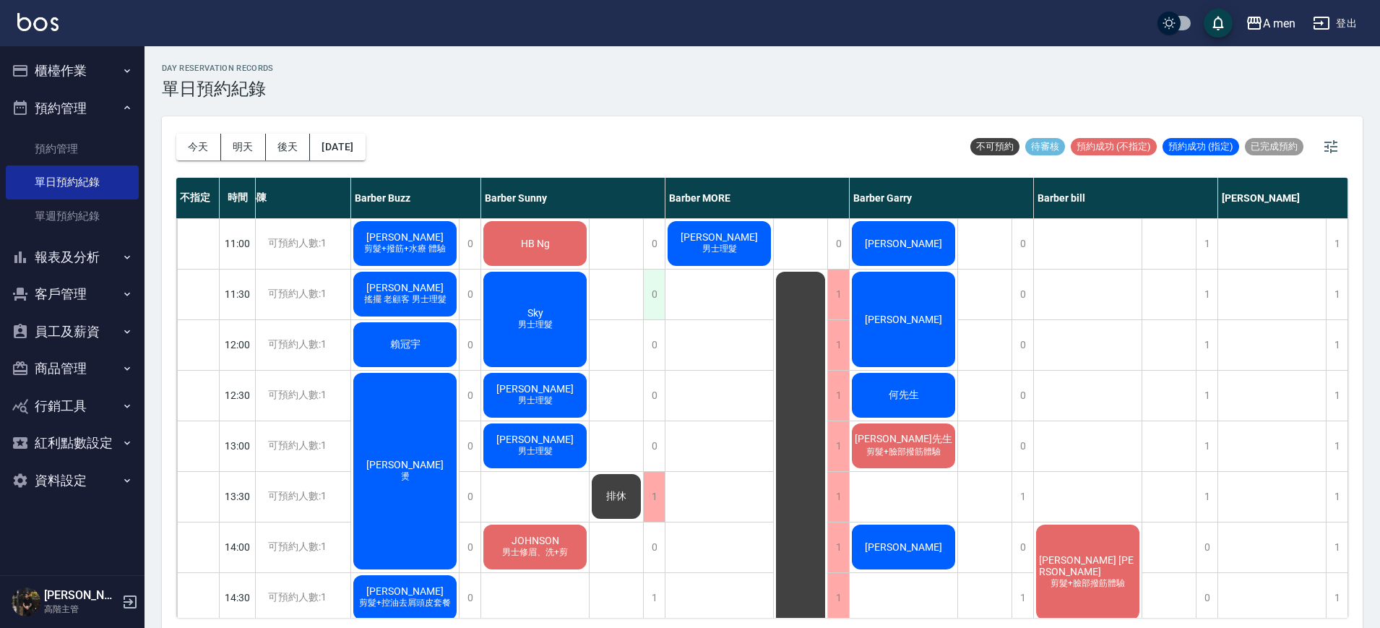
drag, startPoint x: 643, startPoint y: 318, endPoint x: 586, endPoint y: 165, distance: 163.4
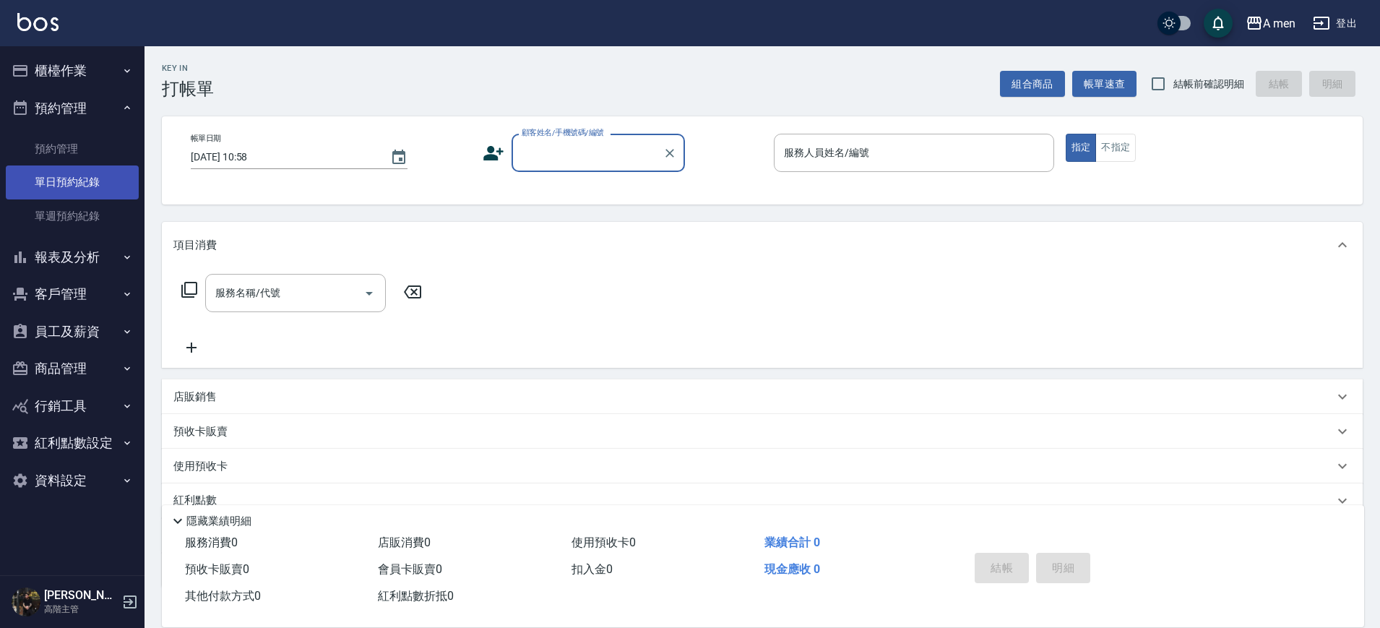
click at [87, 182] on link "單日預約紀錄" at bounding box center [72, 181] width 133 height 33
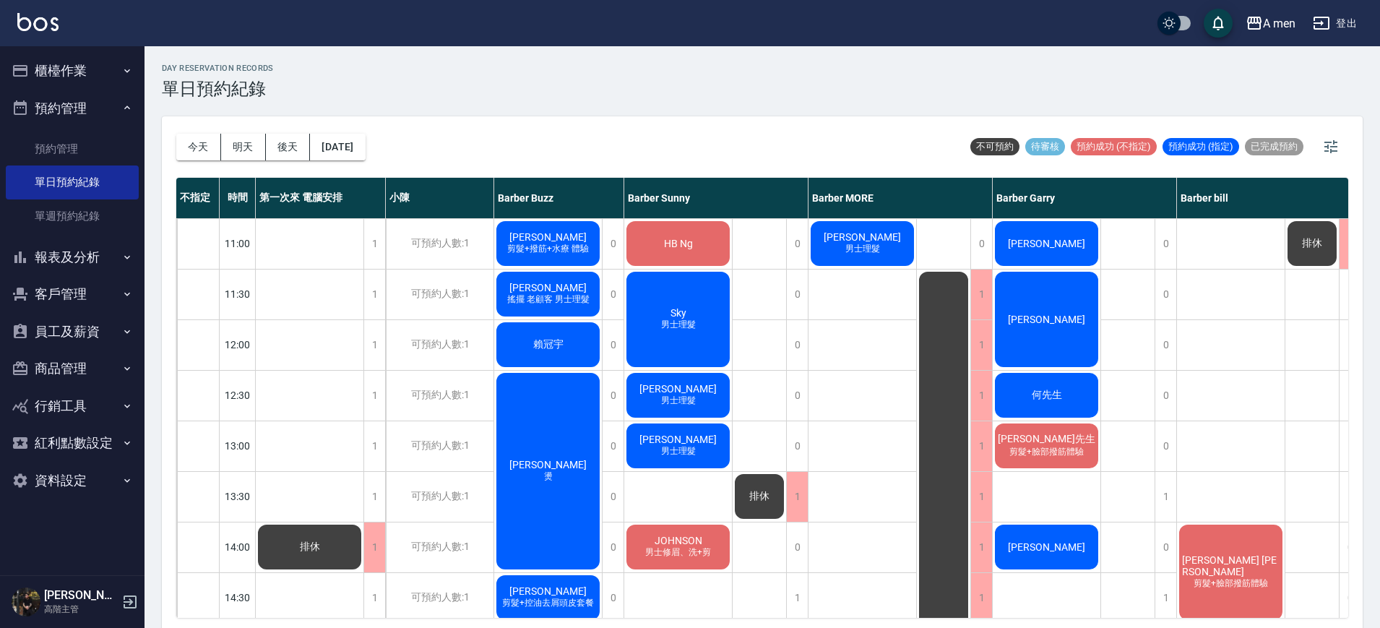
click at [674, 246] on span "HB Ng" at bounding box center [678, 244] width 35 height 12
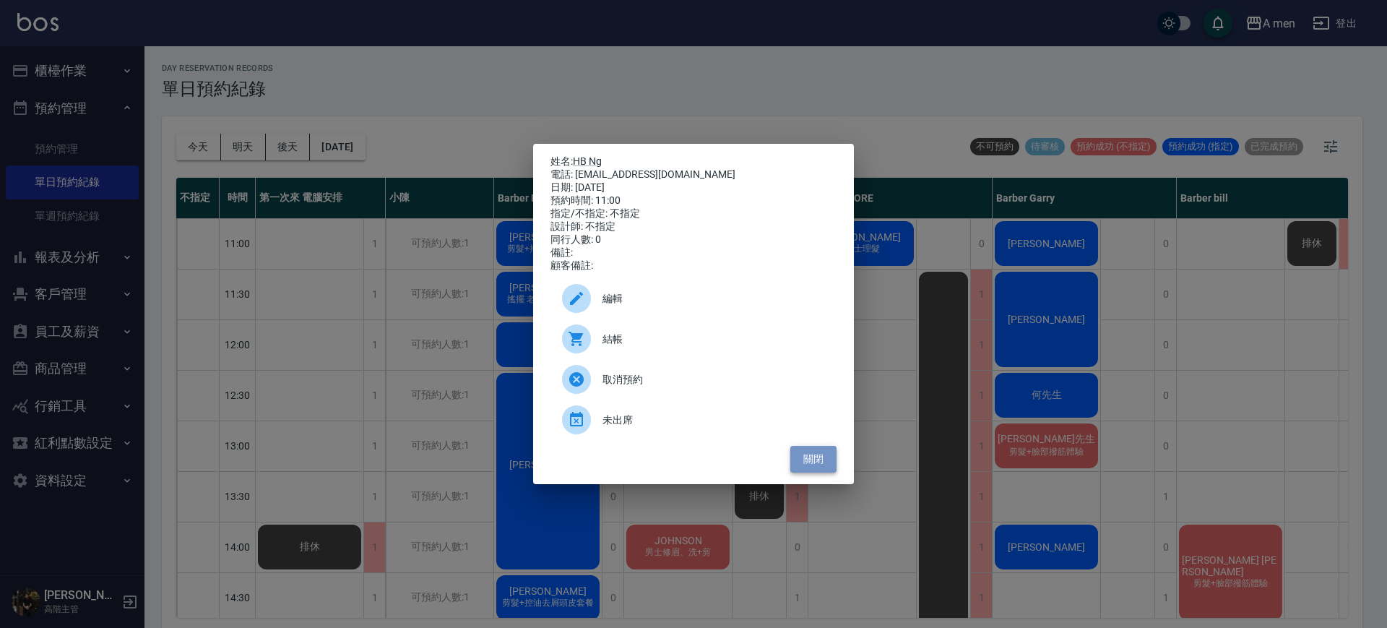
click at [813, 452] on button "關閉" at bounding box center [813, 459] width 46 height 27
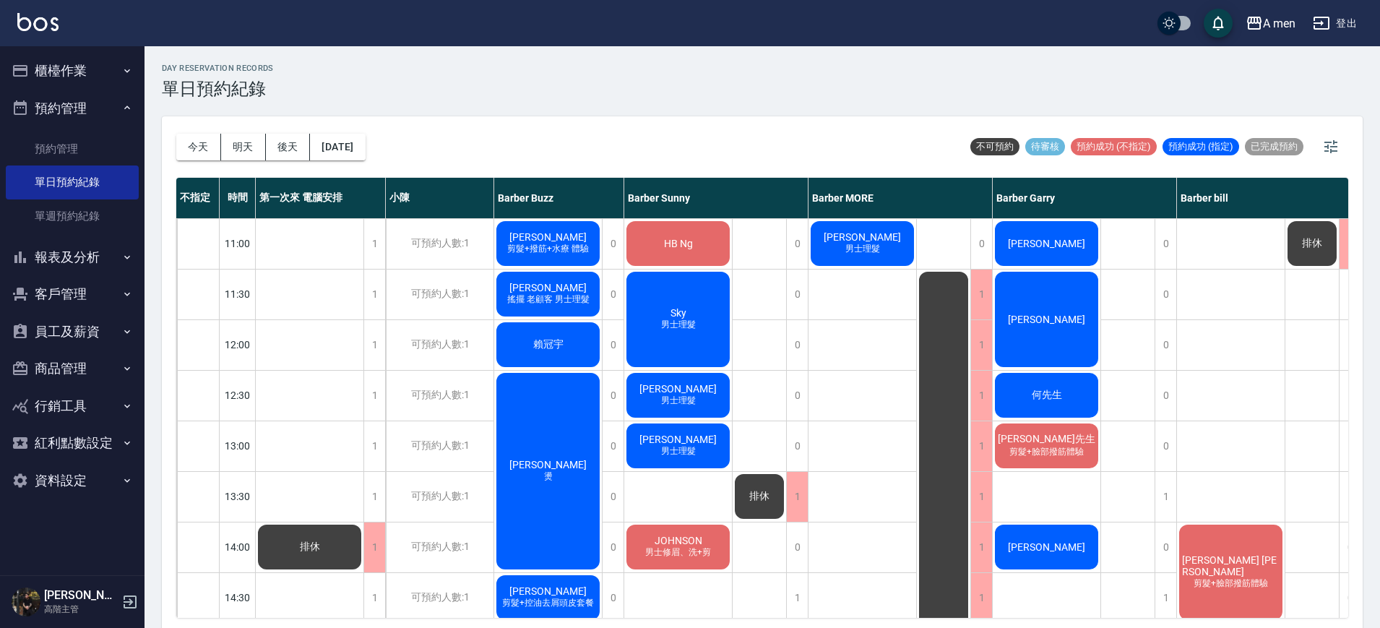
click at [701, 246] on div "HB Ng" at bounding box center [678, 243] width 108 height 49
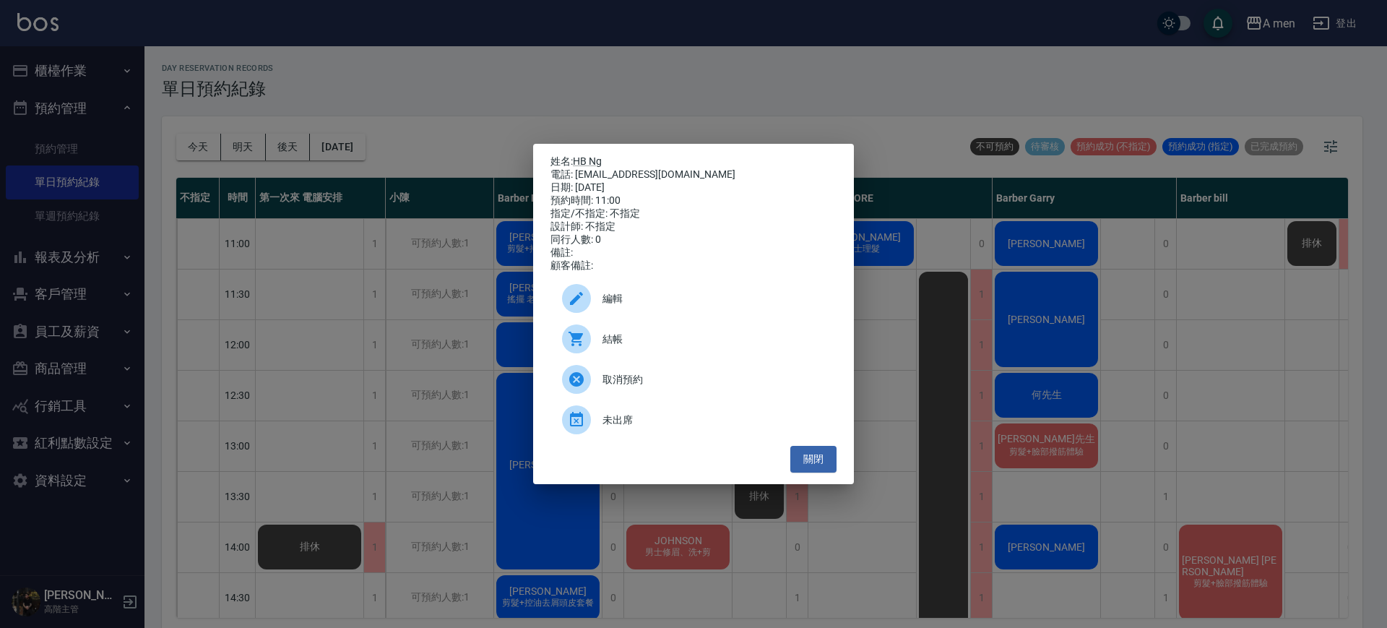
click at [840, 466] on div "姓名: HB Ng 電話: [EMAIL_ADDRESS][DOMAIN_NAME] 日期: [DATE] 預約時間: 11:00 指定/不指定: 不指定 設…" at bounding box center [693, 314] width 321 height 340
click at [818, 472] on button "關閉" at bounding box center [813, 459] width 46 height 27
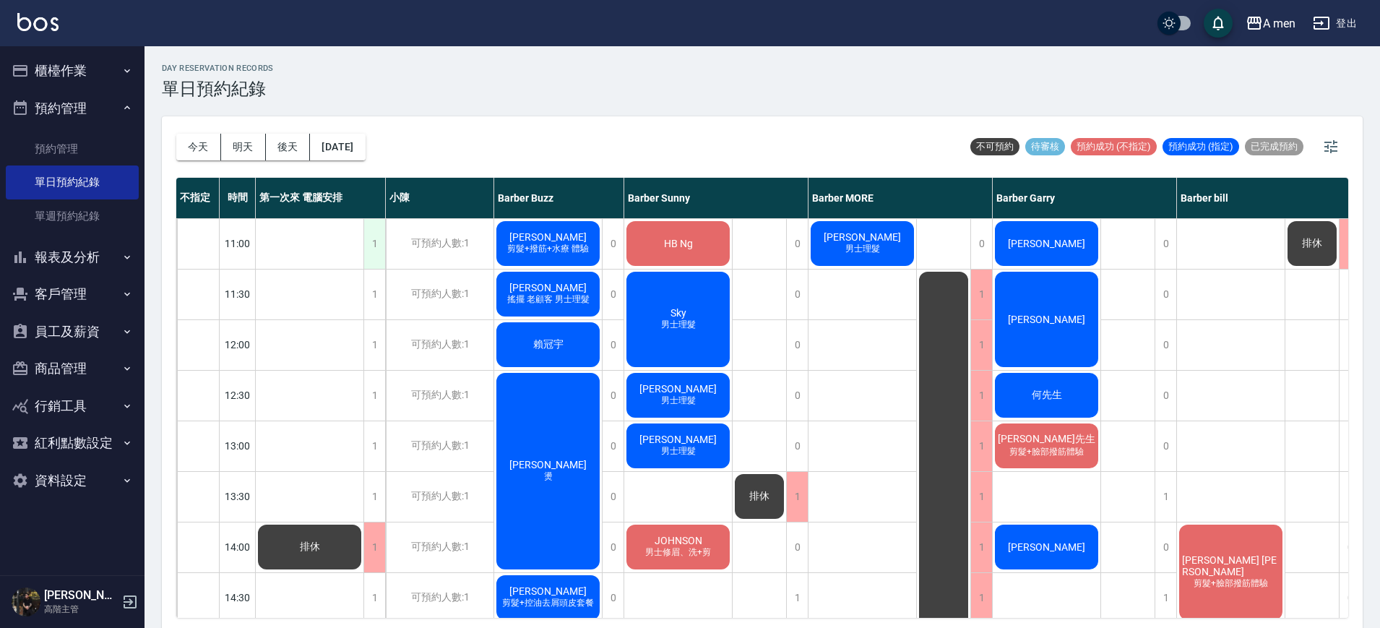
click at [373, 242] on div "1" at bounding box center [374, 244] width 22 height 50
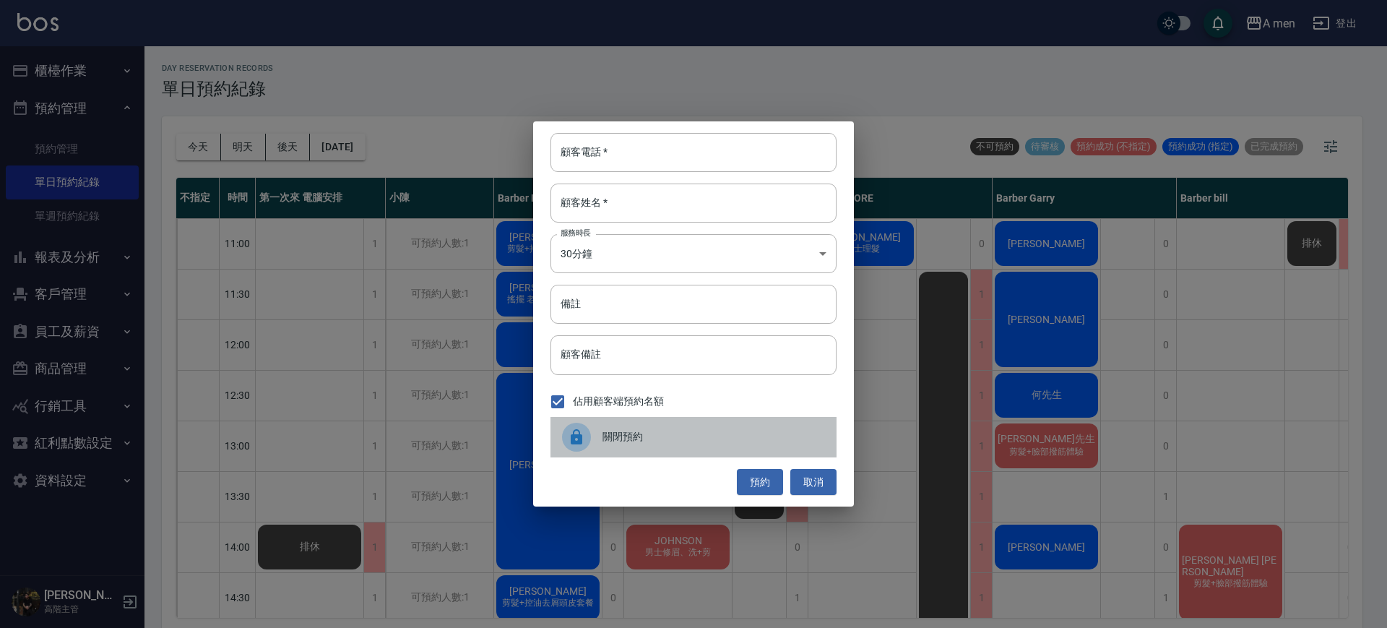
click at [616, 438] on span "關閉預約" at bounding box center [714, 436] width 223 height 15
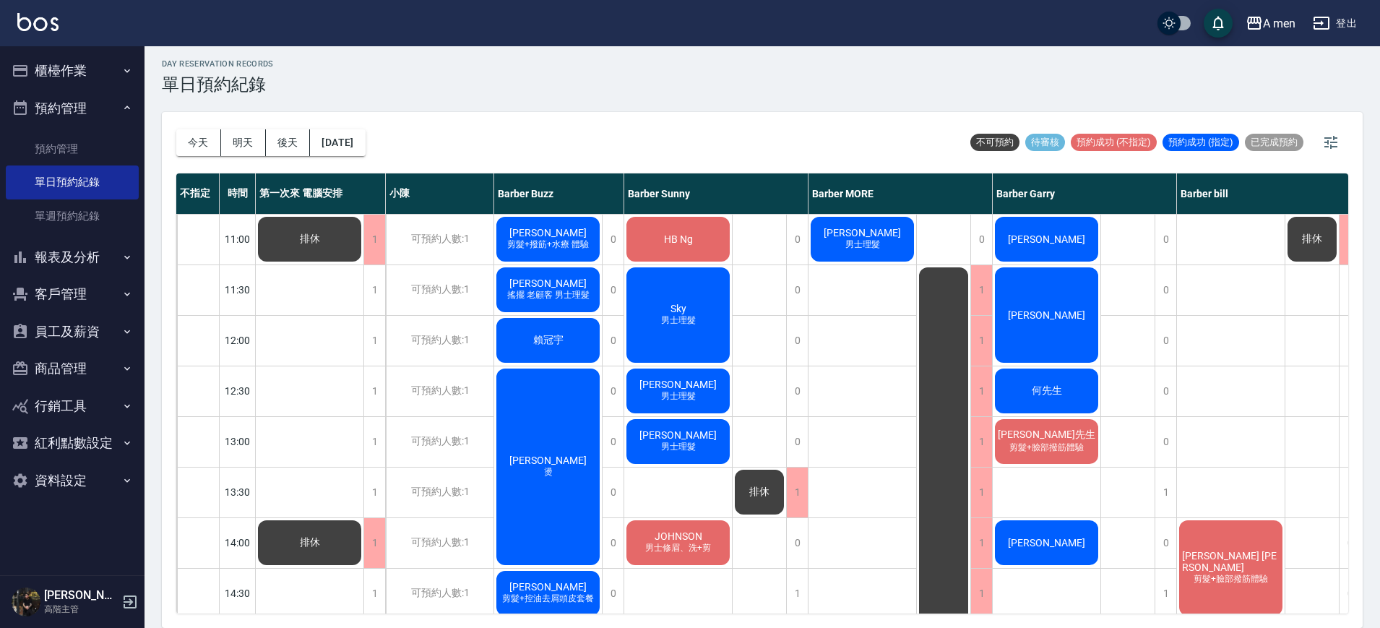
click at [573, 242] on span "剪髮+撥筋+水療 體驗" at bounding box center [547, 244] width 87 height 12
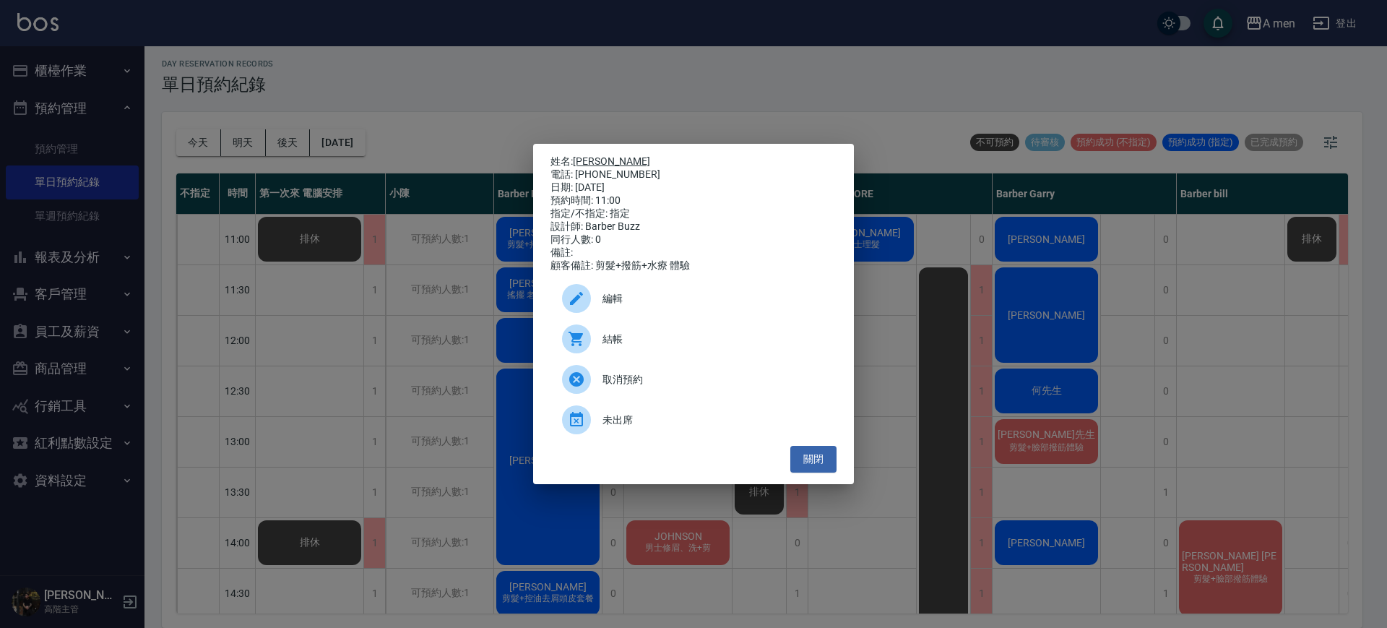
click at [589, 155] on link "[PERSON_NAME]" at bounding box center [611, 161] width 77 height 12
click at [823, 472] on button "關閉" at bounding box center [813, 459] width 46 height 27
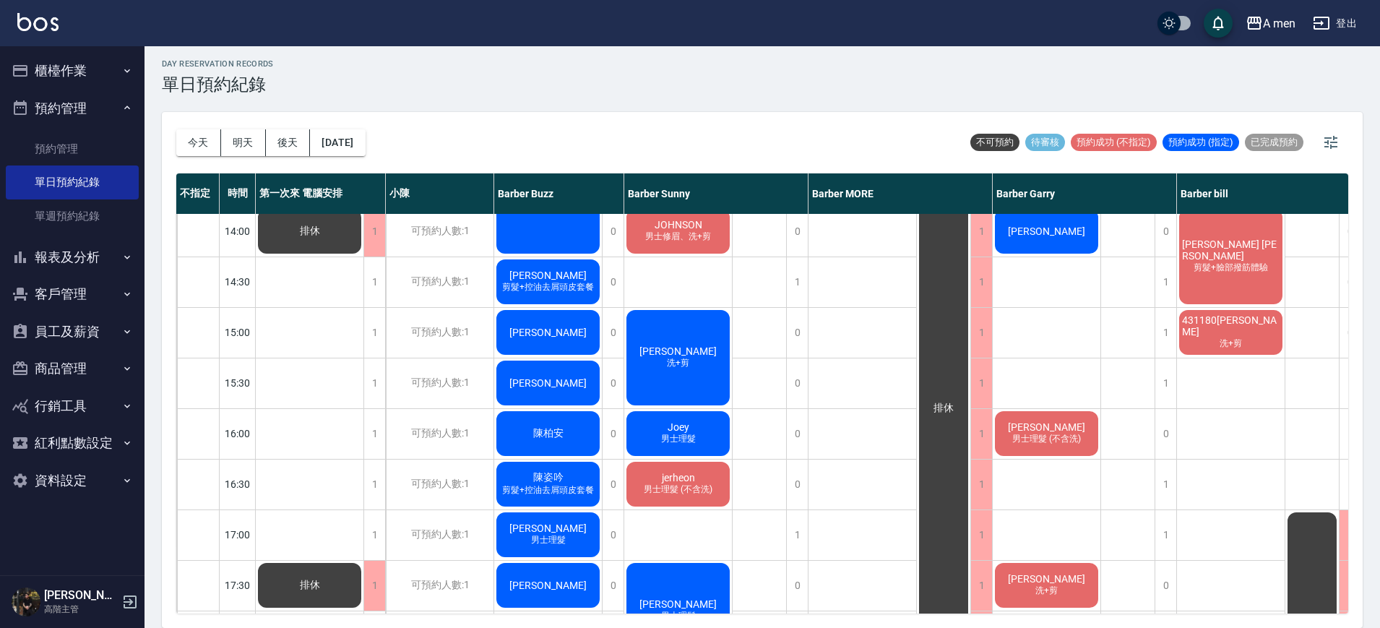
scroll to position [271, 0]
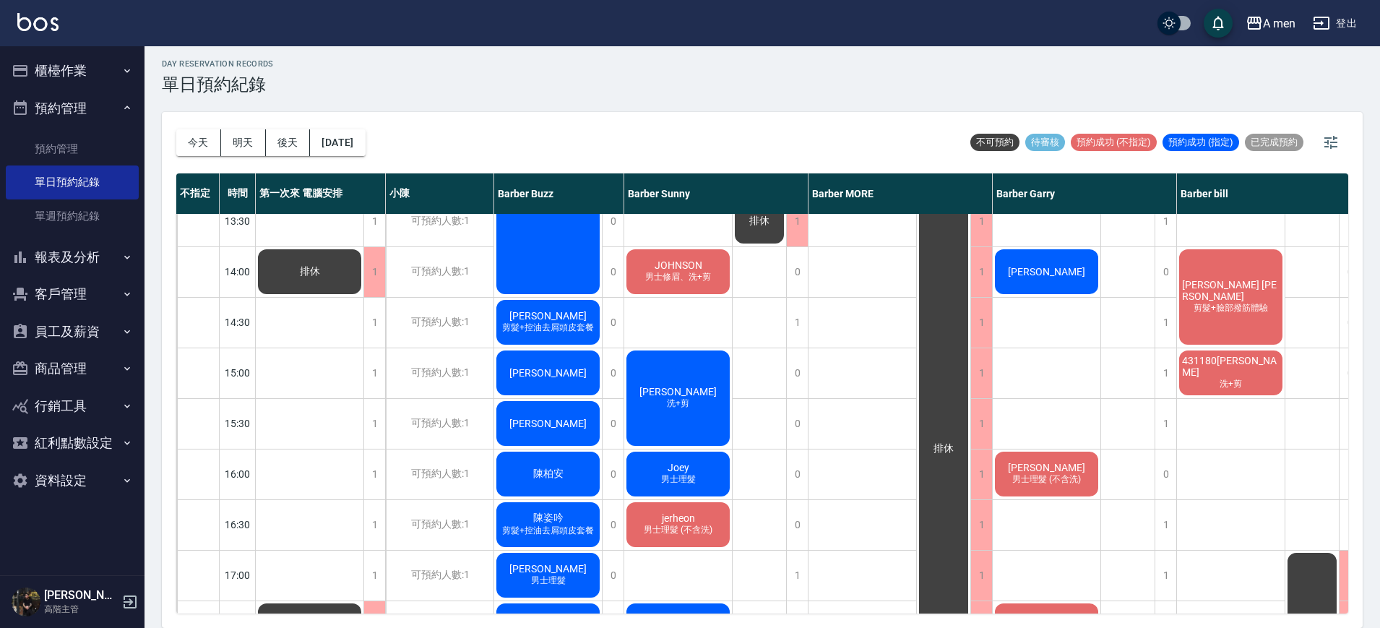
click at [1242, 375] on div "431180[PERSON_NAME]+剪" at bounding box center [1231, 372] width 108 height 49
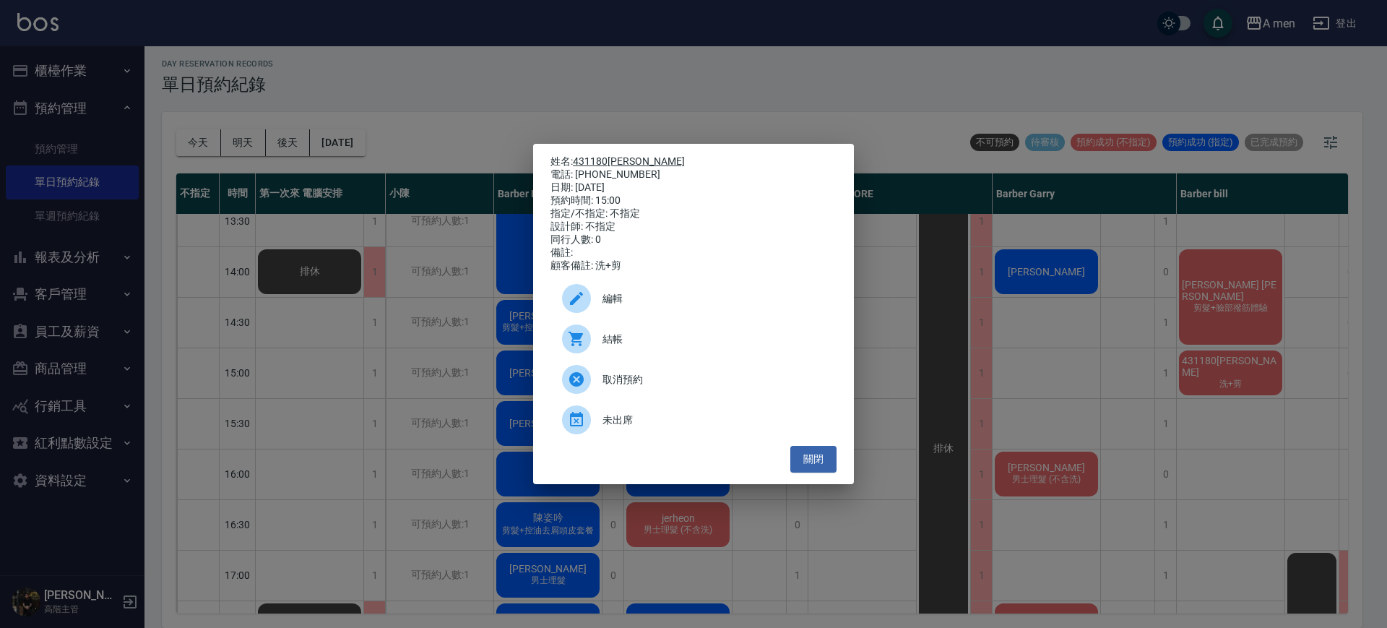
click at [631, 155] on link "431180[PERSON_NAME]" at bounding box center [629, 161] width 112 height 12
click at [829, 470] on button "關閉" at bounding box center [813, 459] width 46 height 27
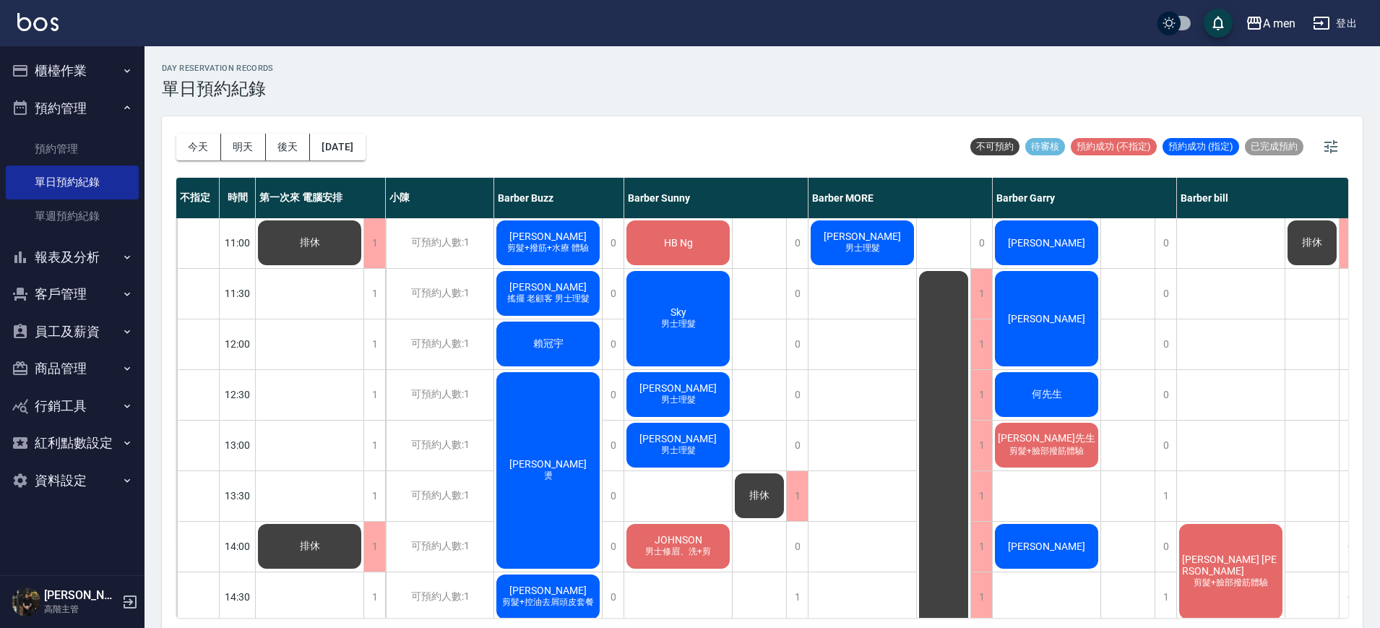
scroll to position [0, 0]
click at [243, 155] on button "明天" at bounding box center [243, 147] width 45 height 27
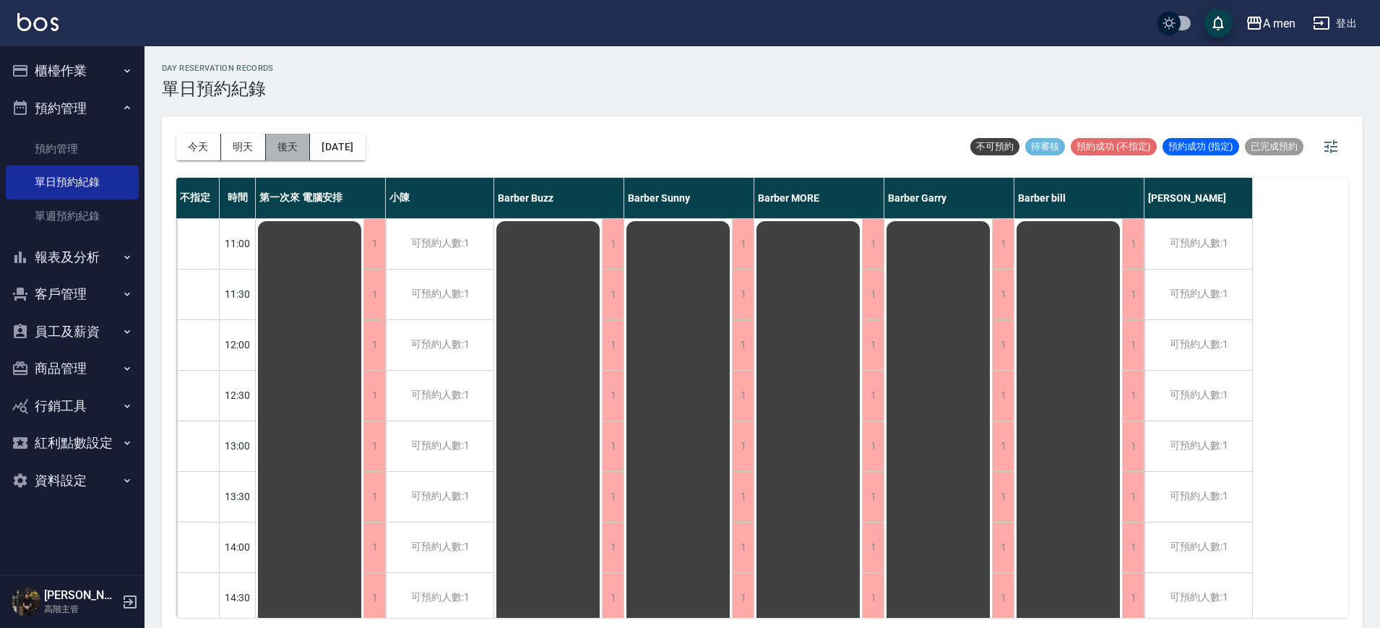
click at [284, 153] on button "後天" at bounding box center [288, 147] width 45 height 27
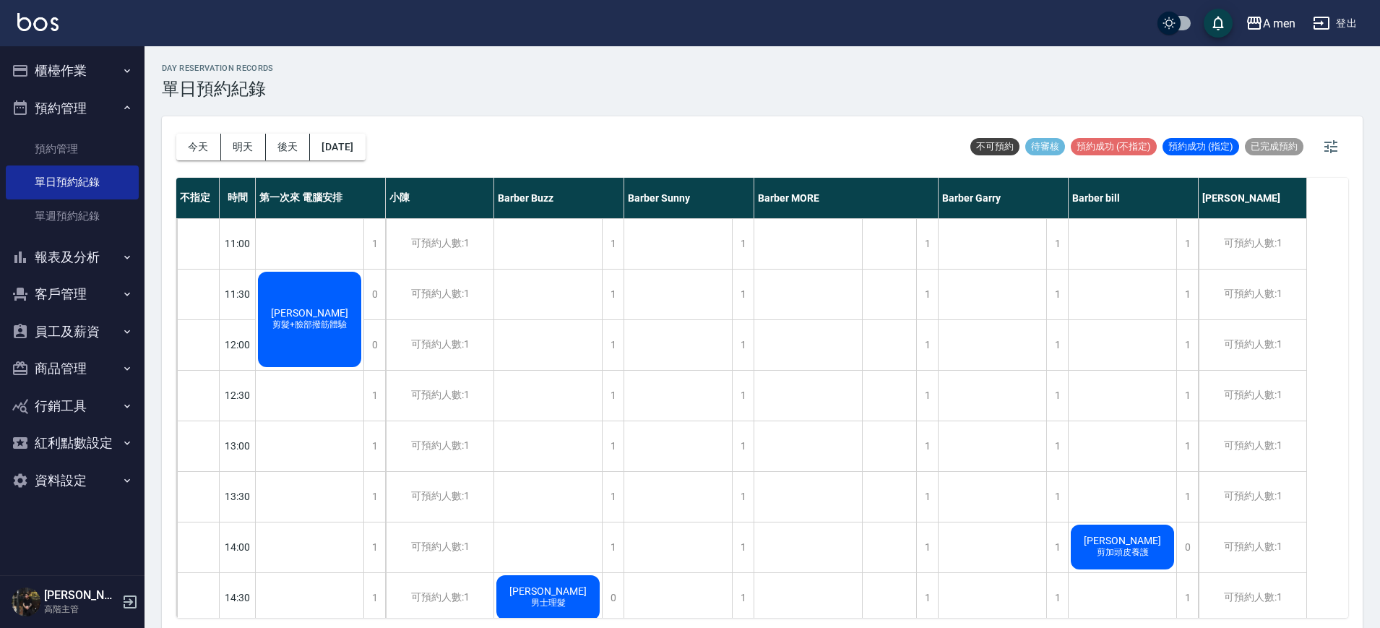
click at [323, 323] on span "剪髮+臉部撥筋體驗" at bounding box center [309, 325] width 80 height 12
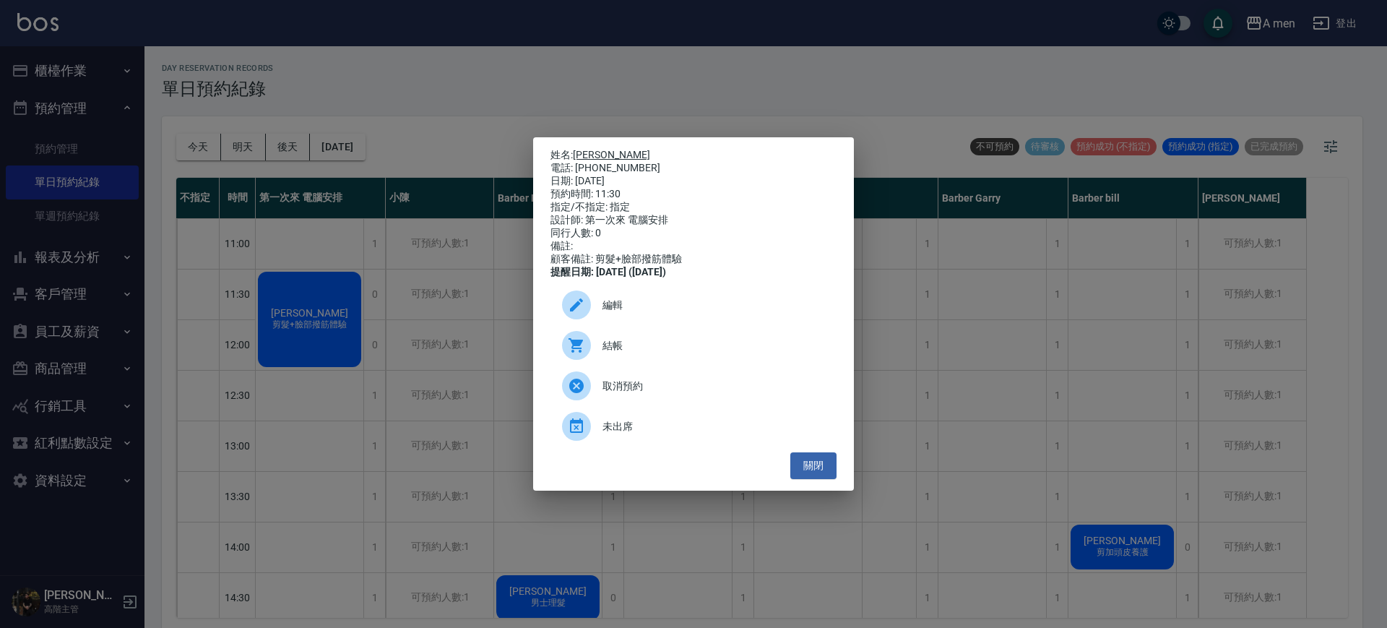
click at [579, 150] on link "[PERSON_NAME]" at bounding box center [611, 155] width 77 height 12
click at [811, 465] on button "關閉" at bounding box center [813, 465] width 46 height 27
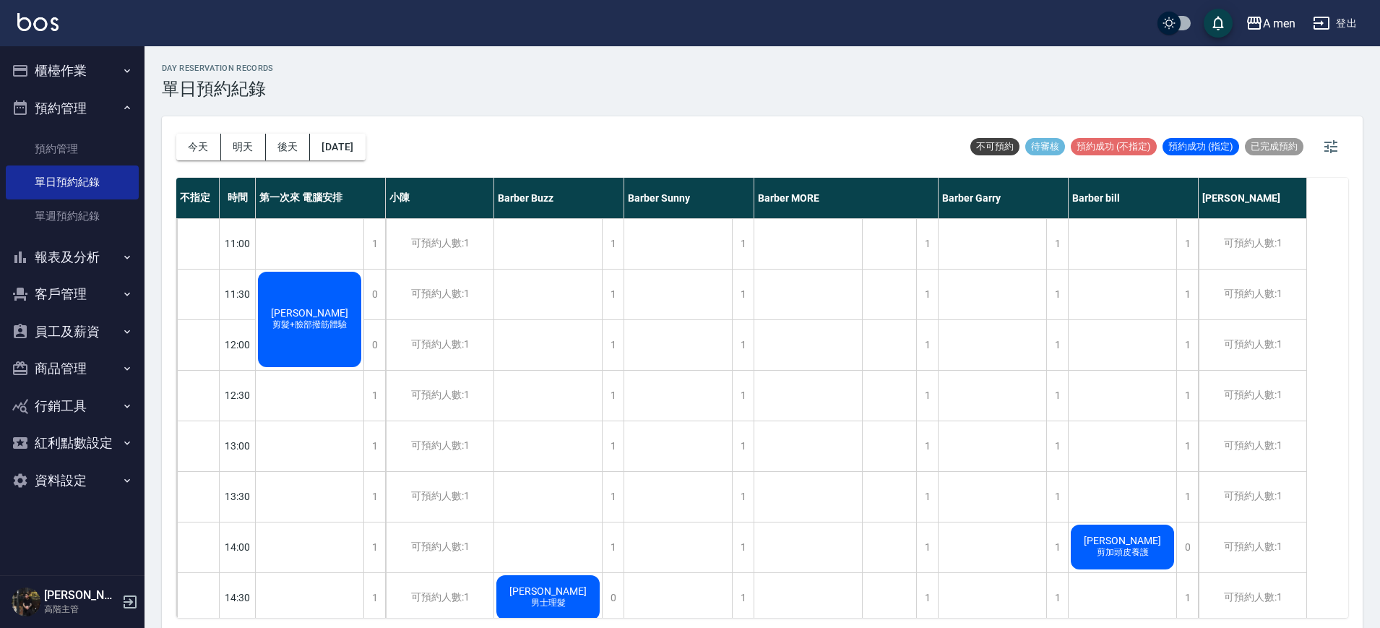
click at [321, 322] on span "剪髮+臉部撥筋體驗" at bounding box center [309, 325] width 80 height 12
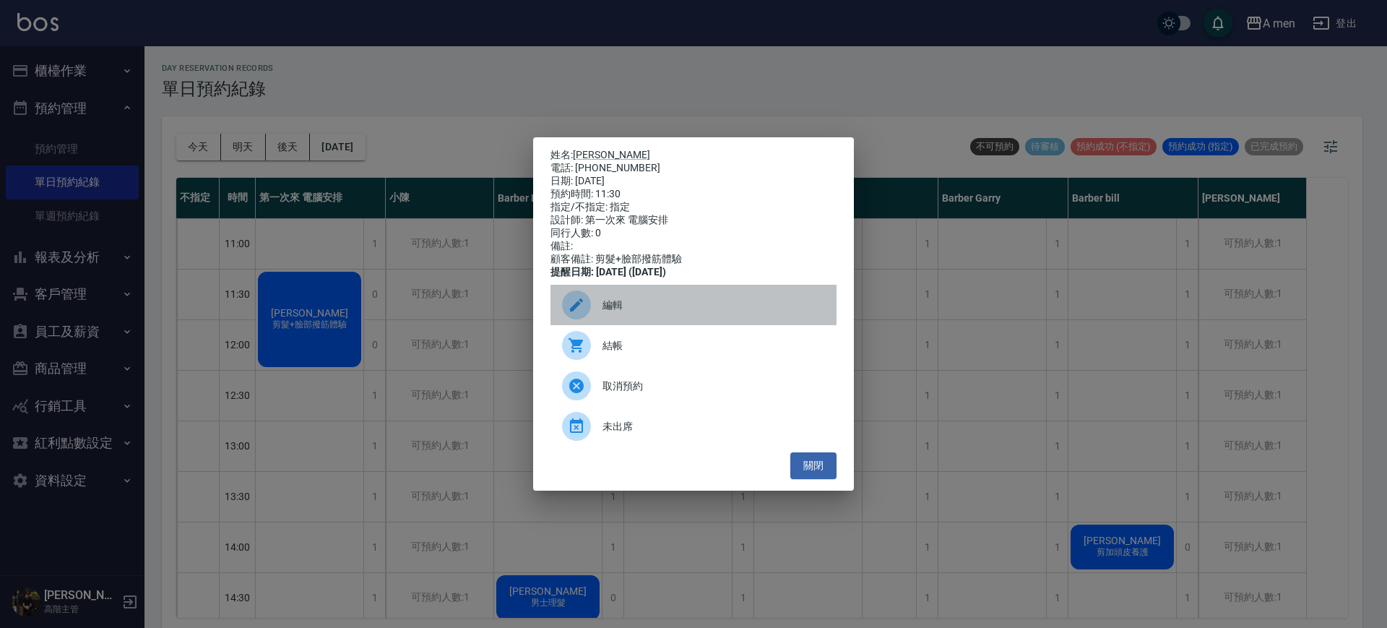
click at [632, 313] on span "編輯" at bounding box center [714, 305] width 223 height 15
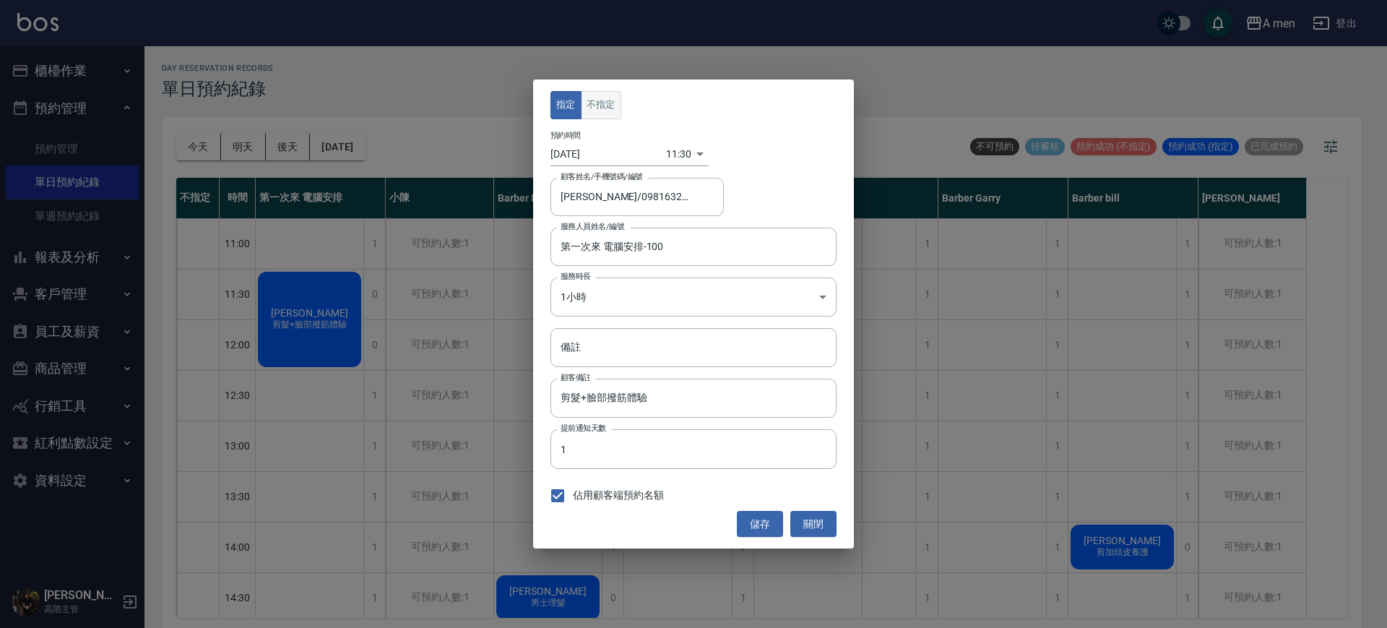
click at [602, 94] on button "不指定" at bounding box center [601, 105] width 40 height 28
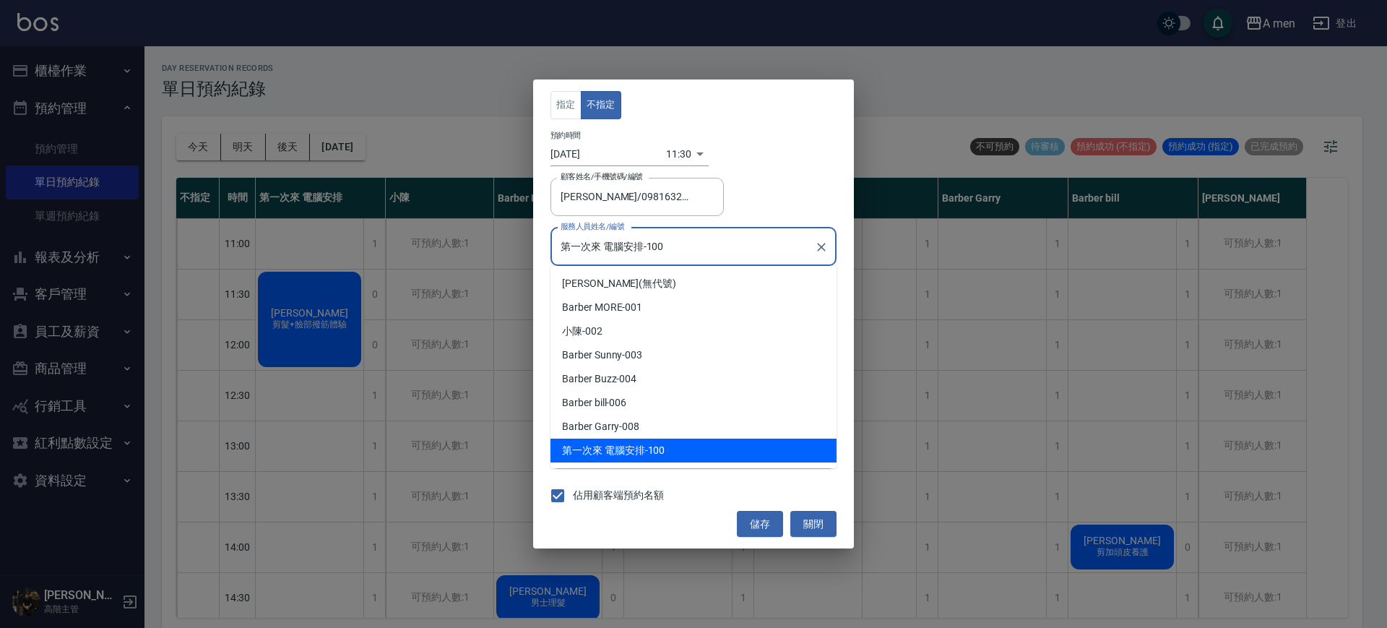
click at [641, 245] on input "第一次來 電腦安排-100" at bounding box center [682, 246] width 251 height 25
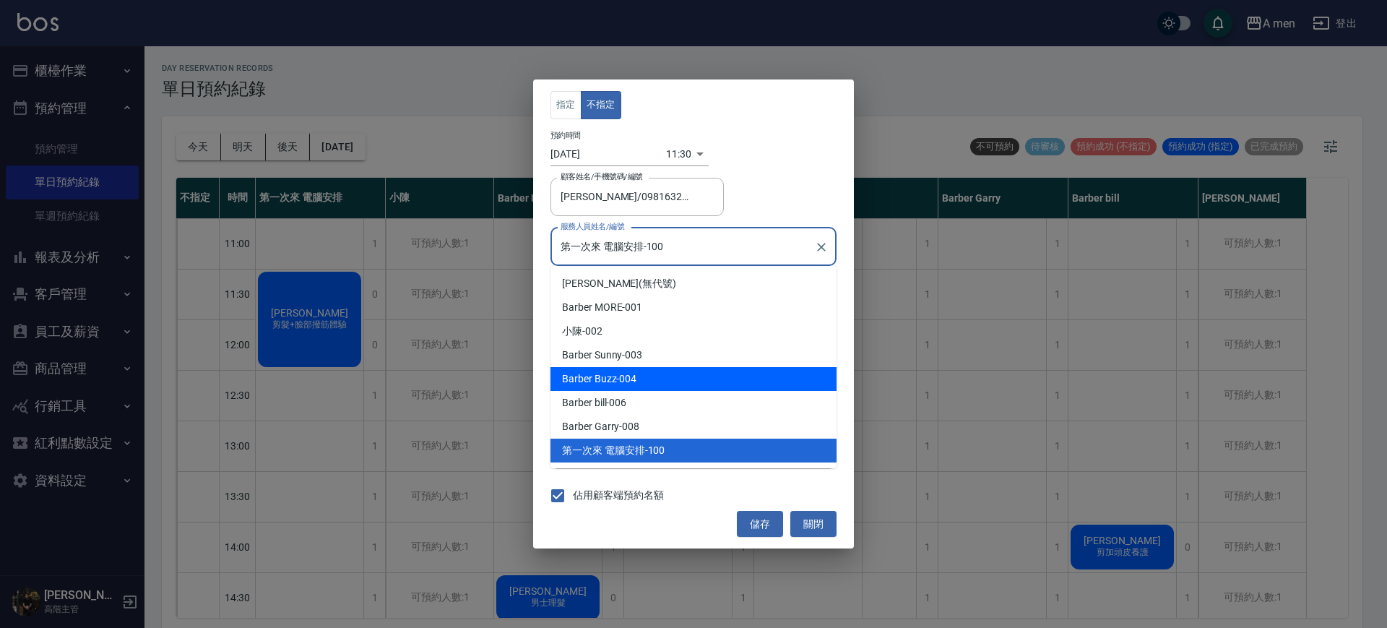
click at [623, 378] on div "Barber Buzz -004" at bounding box center [693, 379] width 286 height 24
type input "Barber Buzz-004"
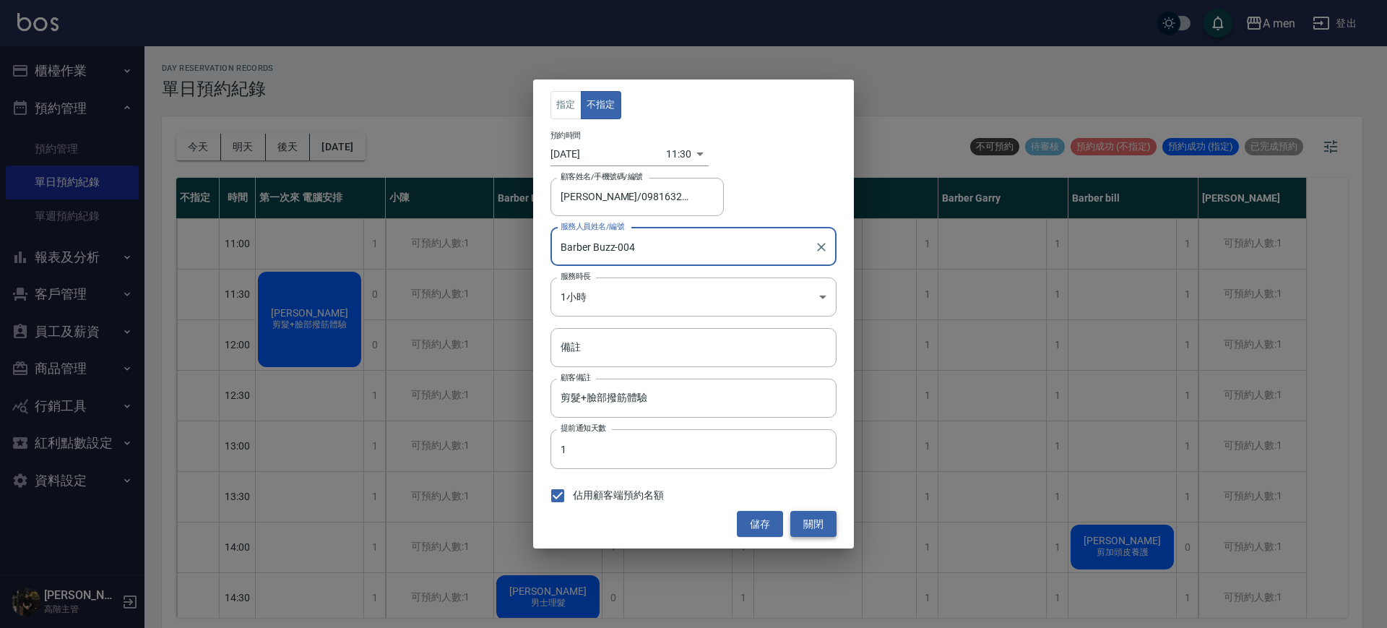
click at [820, 525] on button "關閉" at bounding box center [813, 524] width 46 height 27
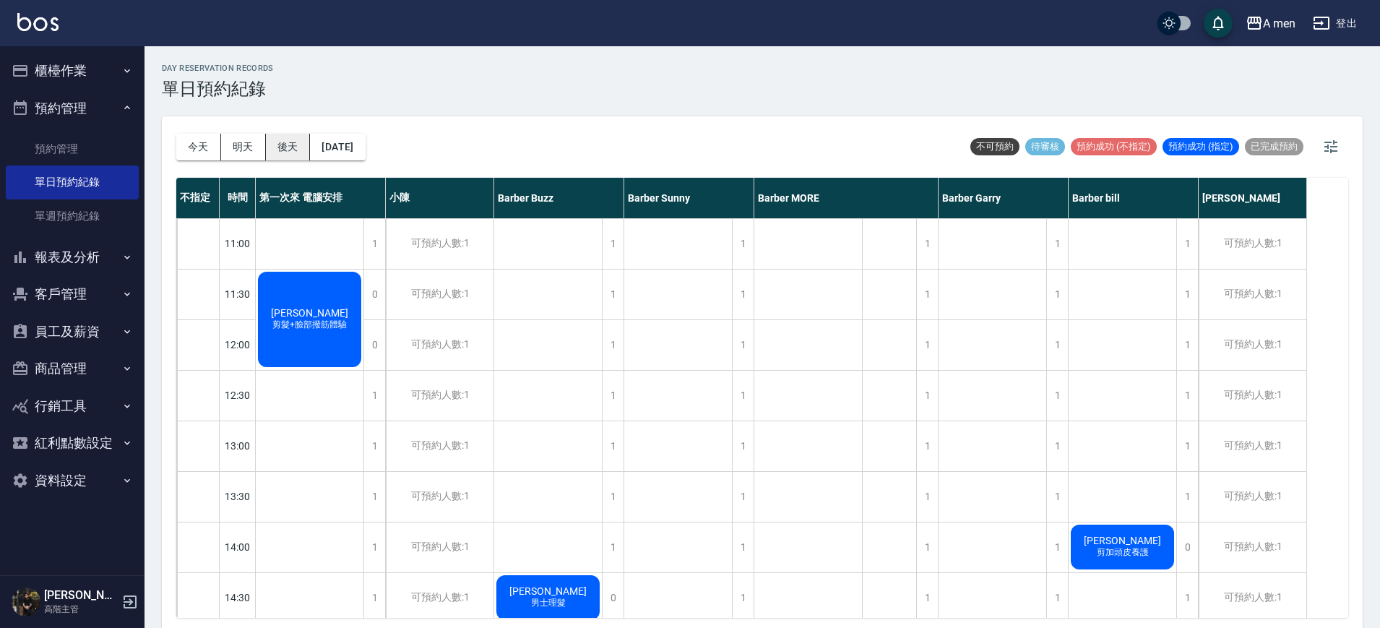
click at [283, 141] on button "後天" at bounding box center [288, 147] width 45 height 27
click at [365, 153] on button "[DATE]" at bounding box center [337, 147] width 55 height 27
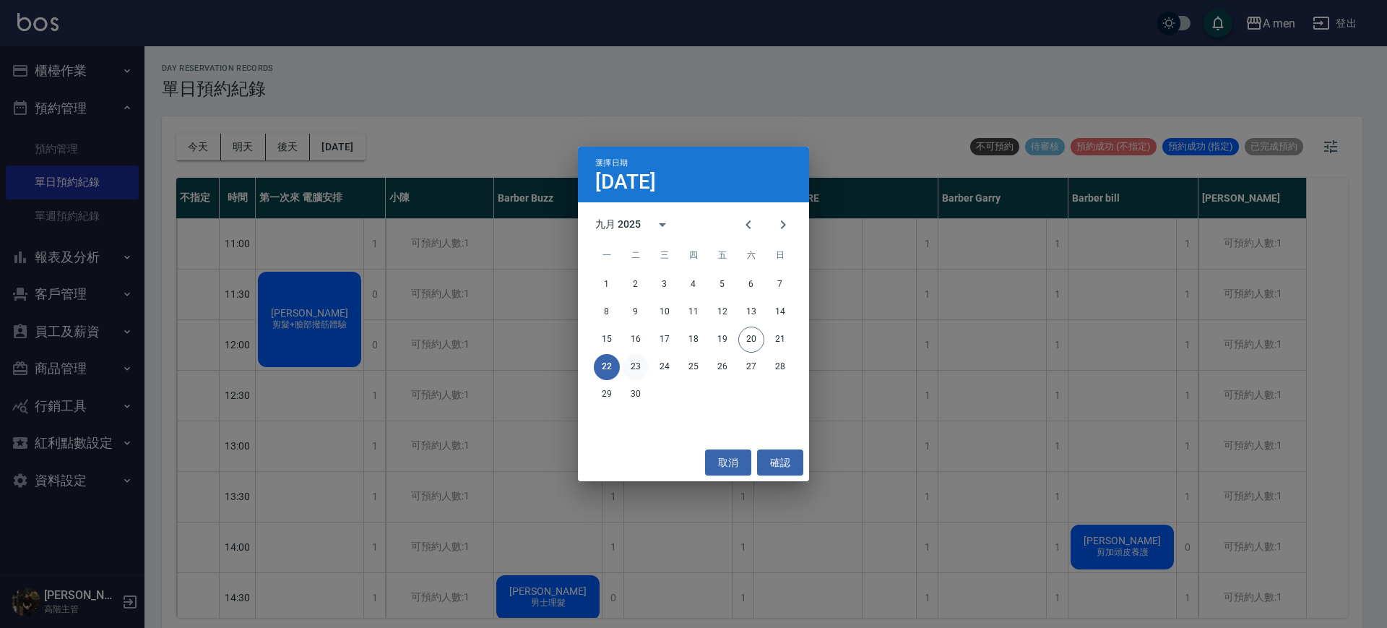
click at [636, 360] on button "23" at bounding box center [636, 367] width 26 height 26
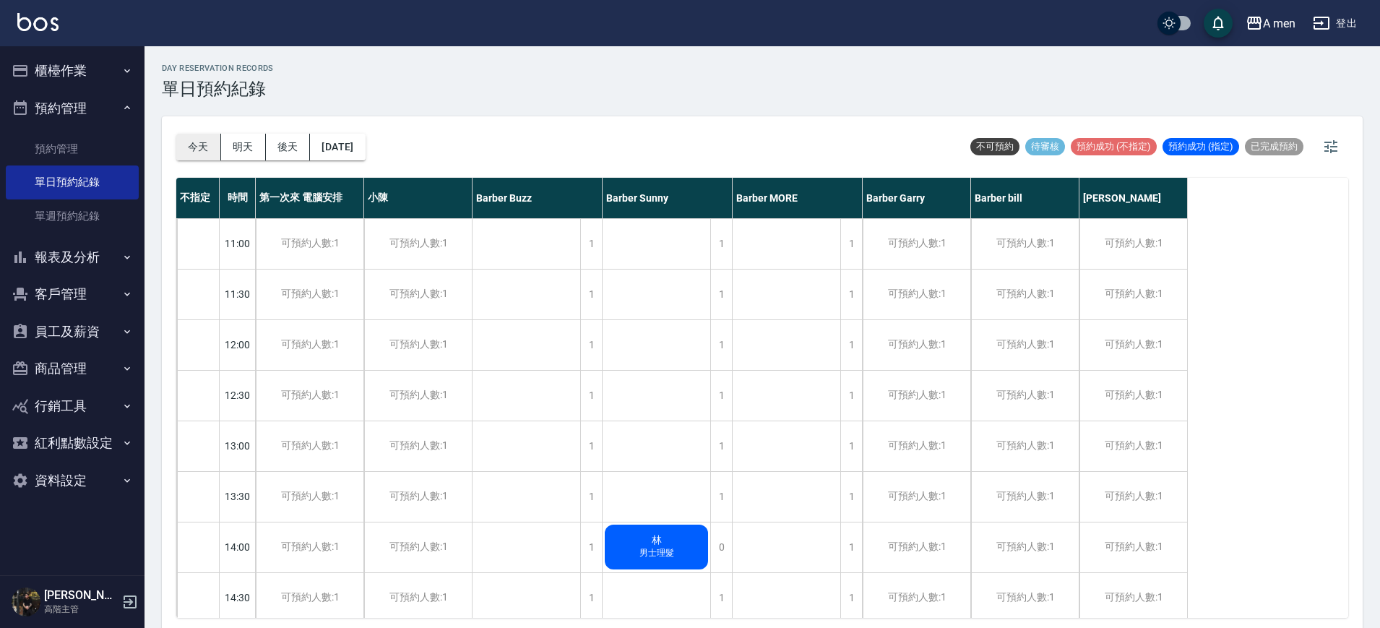
click at [188, 144] on button "今天" at bounding box center [198, 147] width 45 height 27
